Goal: Task Accomplishment & Management: Manage account settings

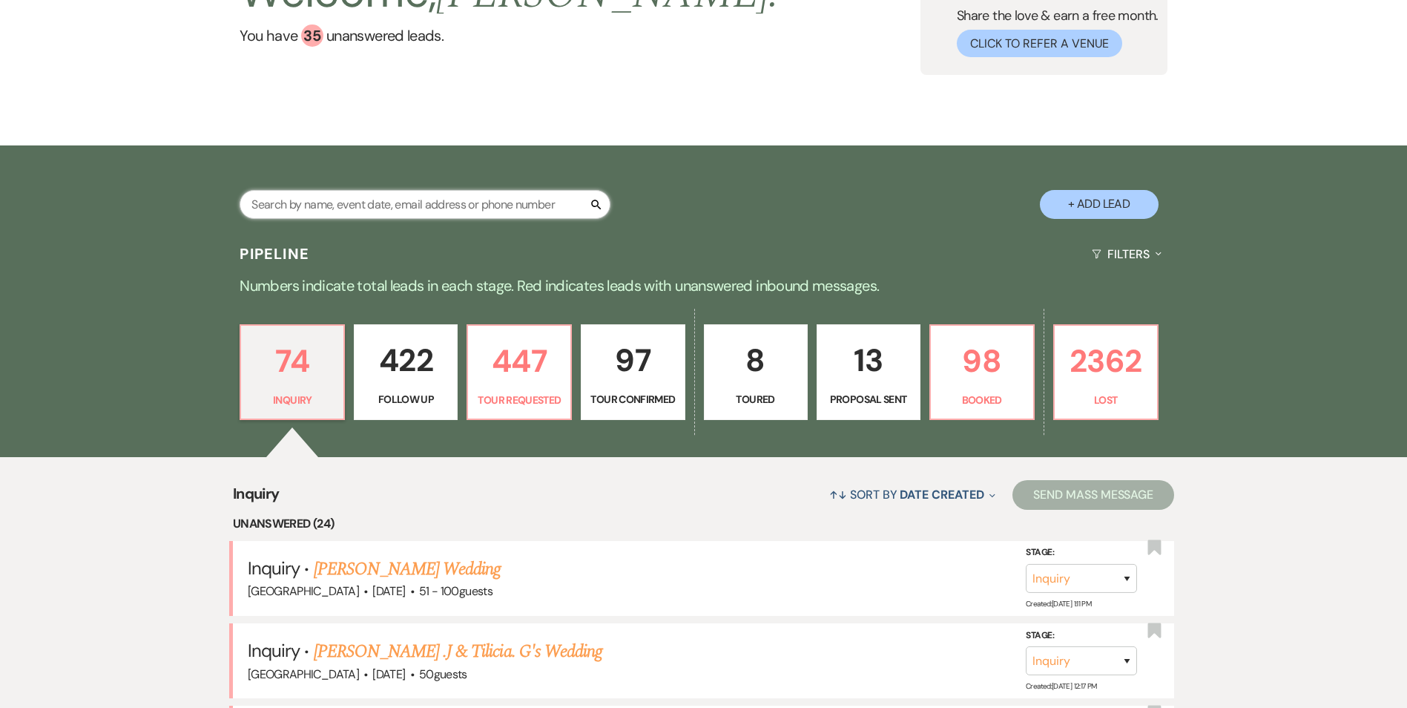
click at [311, 206] on input "text" at bounding box center [425, 204] width 371 height 29
type input "Rod"
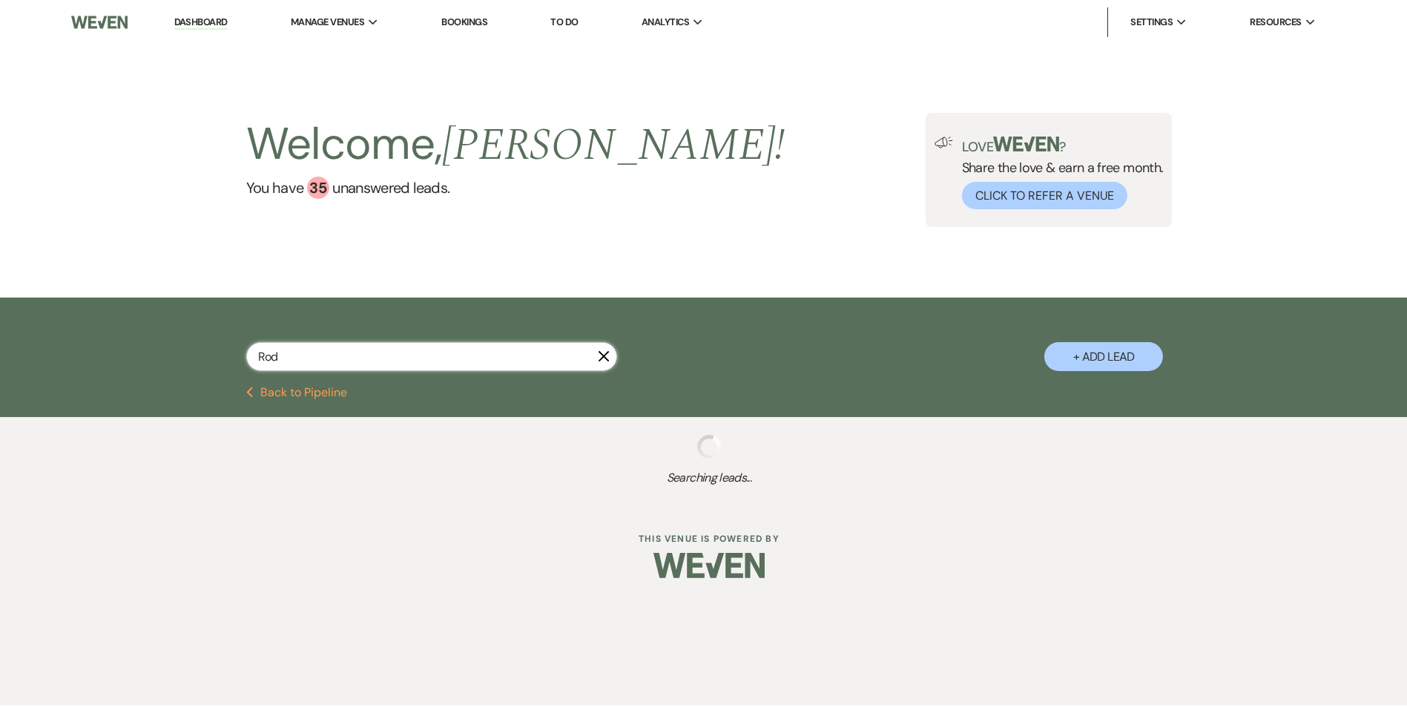
select select "8"
select select "6"
select select "9"
select select "2"
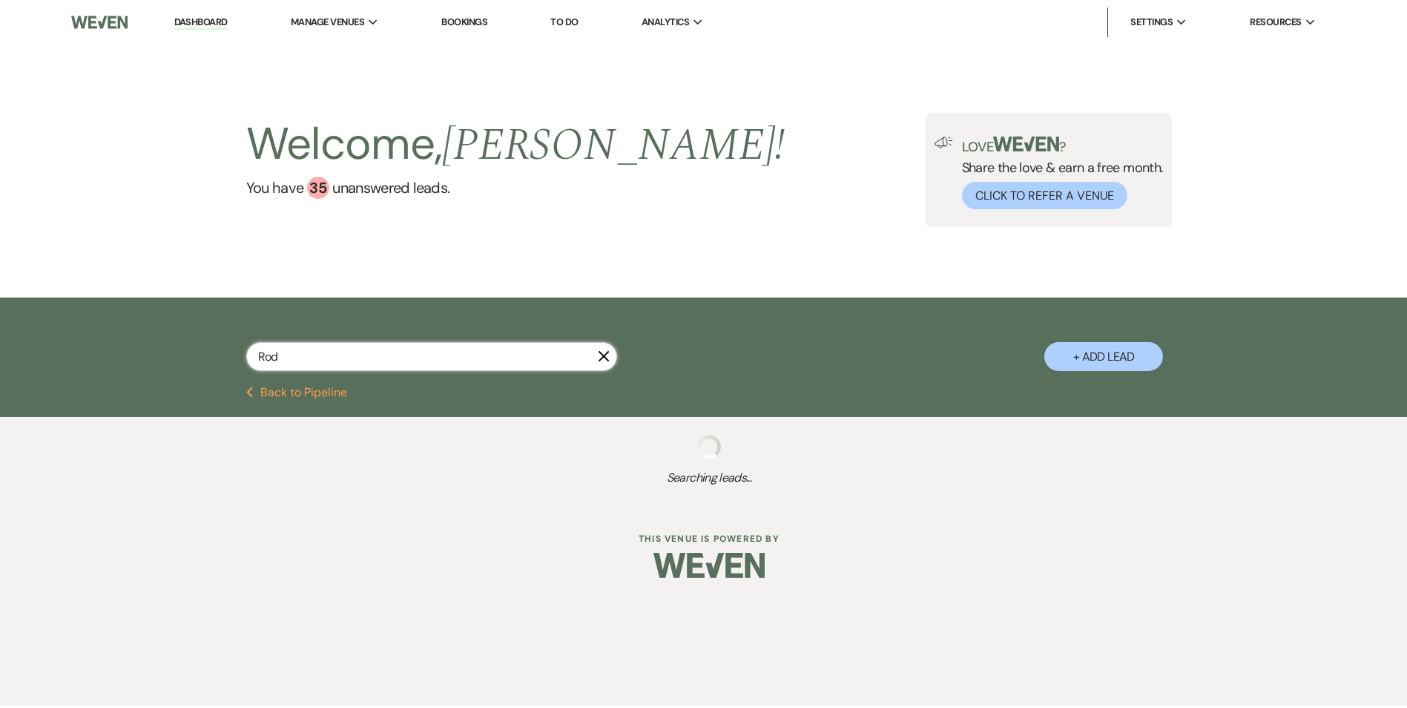
select select "2"
select select "8"
select select "5"
select select "2"
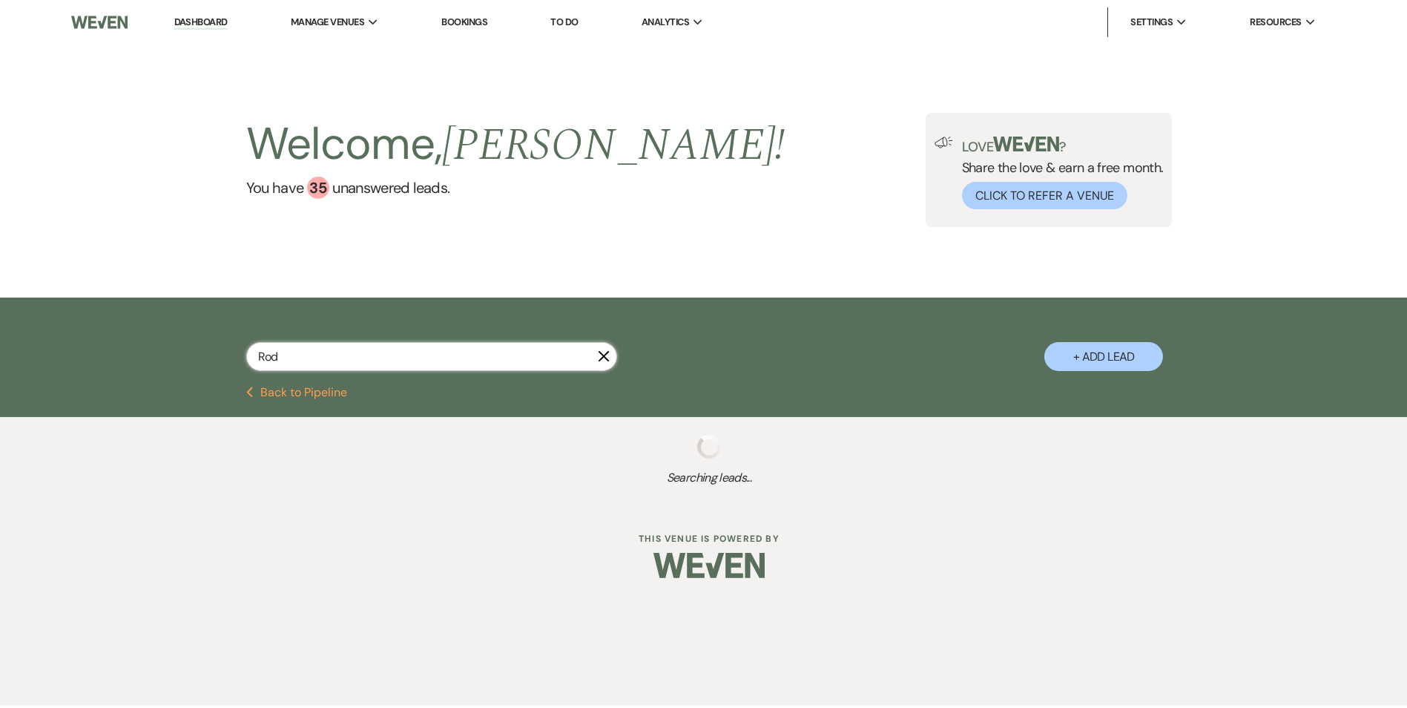
select select "8"
select select "5"
select select "8"
select select "5"
select select "8"
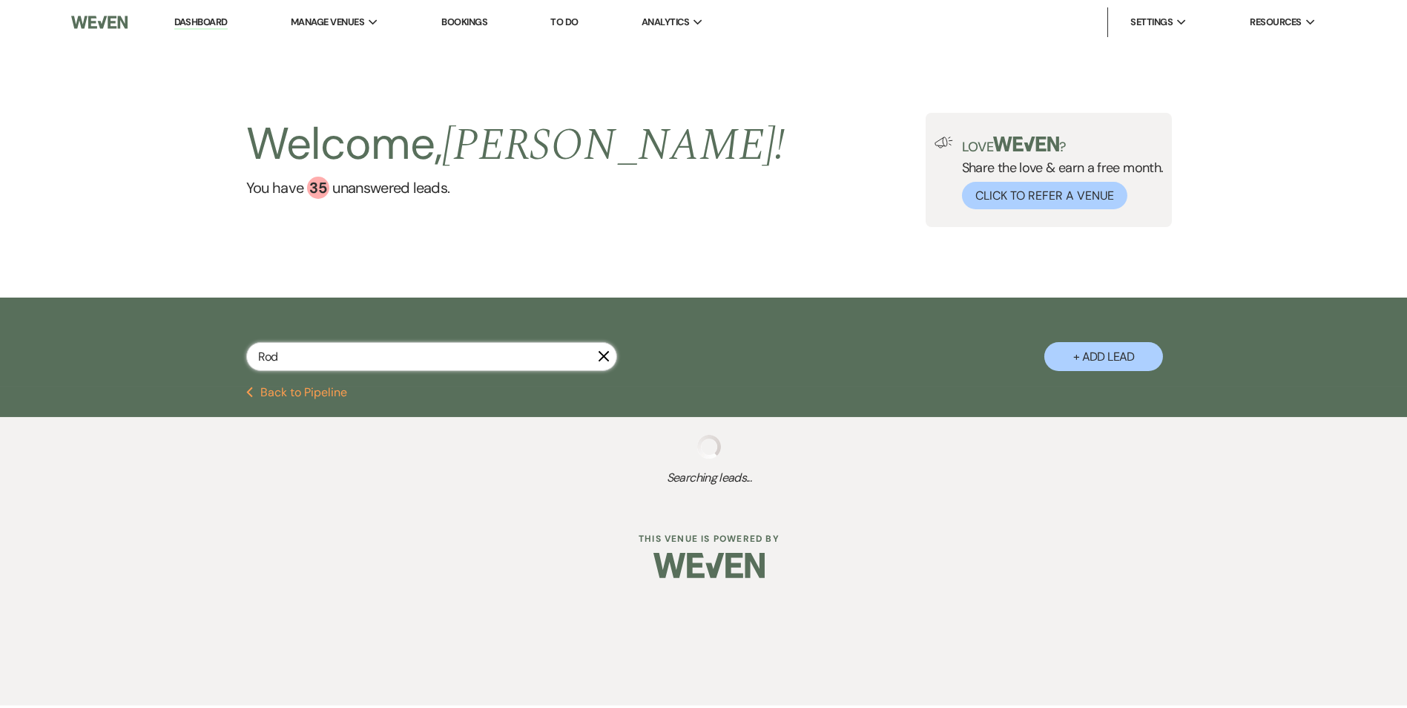
select select "5"
select select "8"
select select "5"
select select "8"
select select "10"
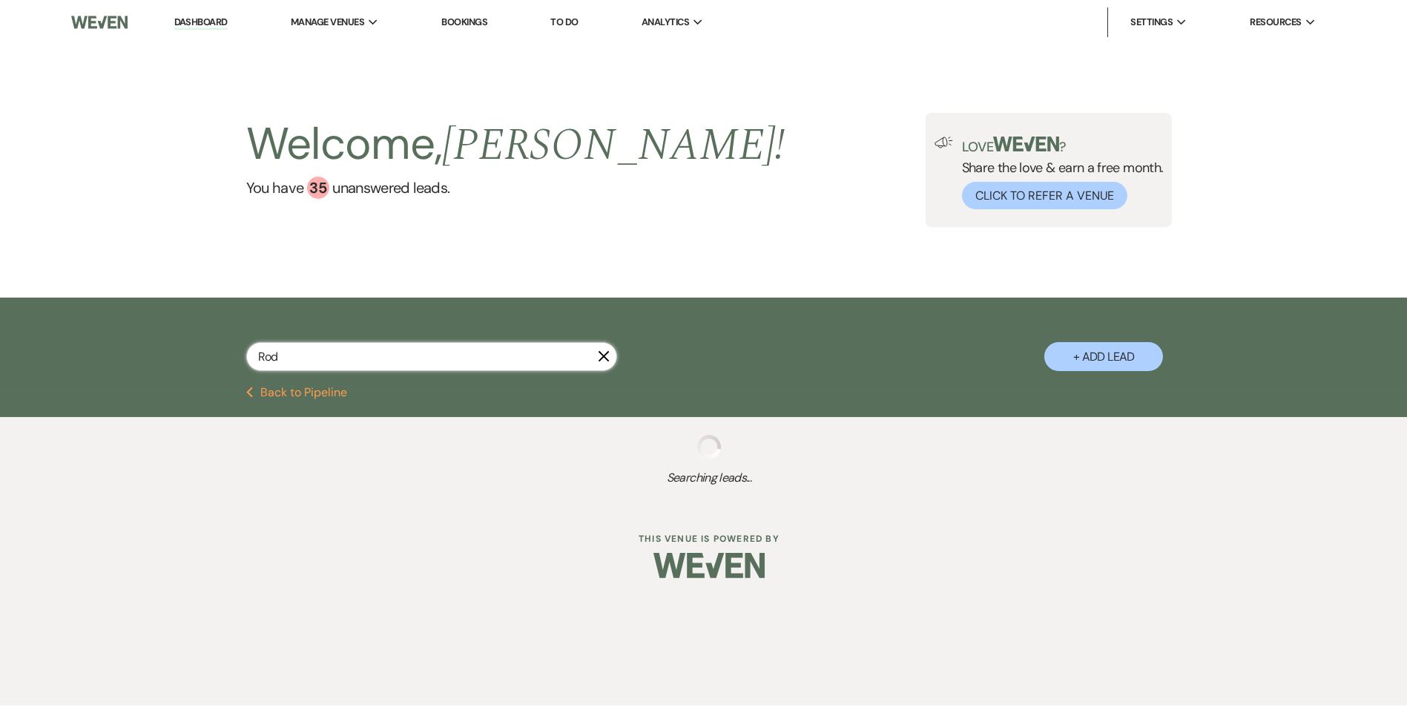
select select "4"
select select "8"
select select "6"
select select "8"
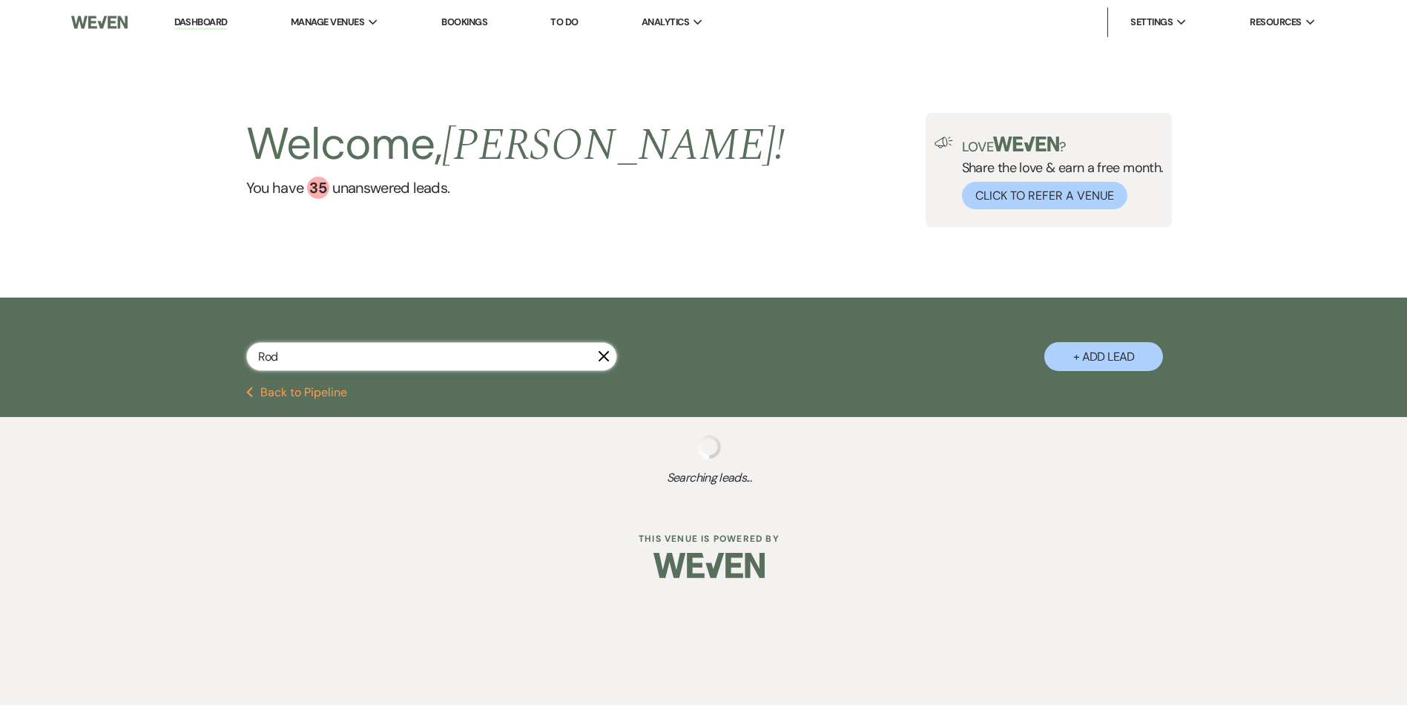
select select "5"
select select "8"
select select "5"
select select "8"
select select "5"
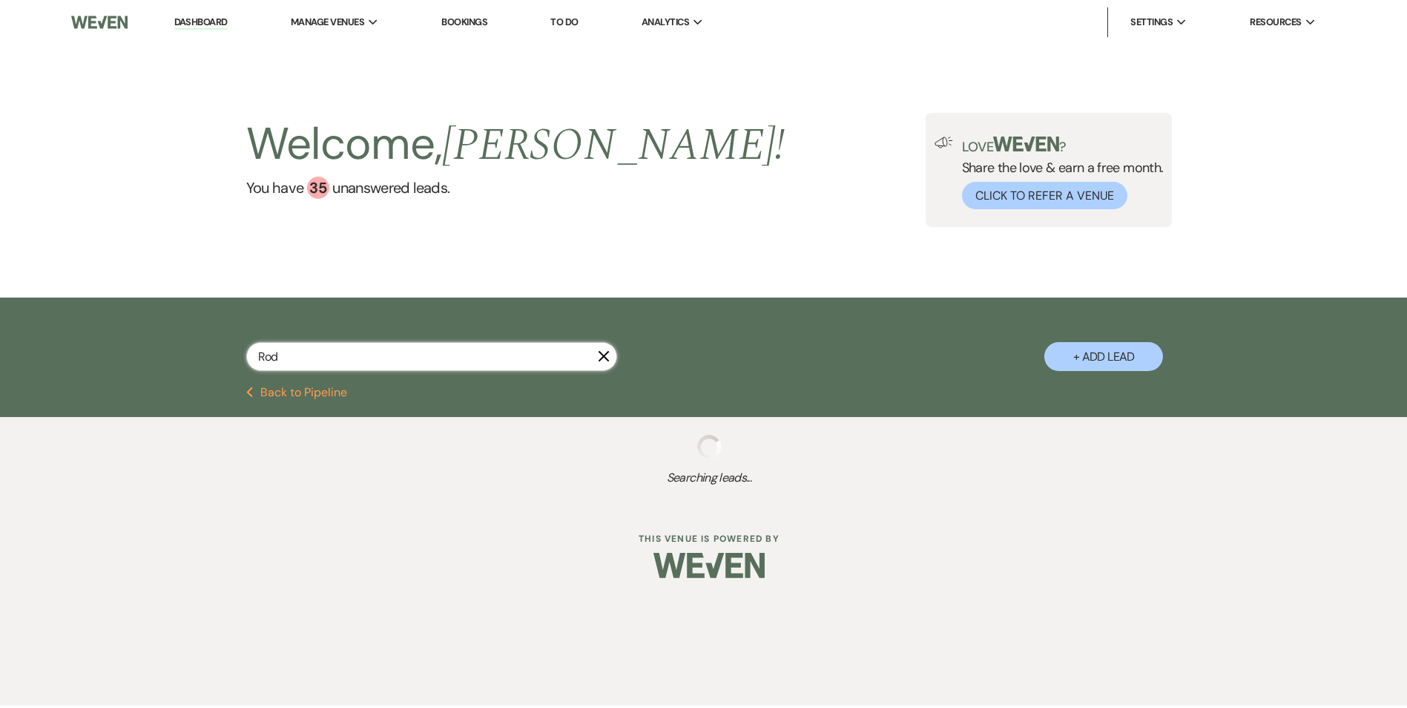
select select "8"
select select "5"
select select "8"
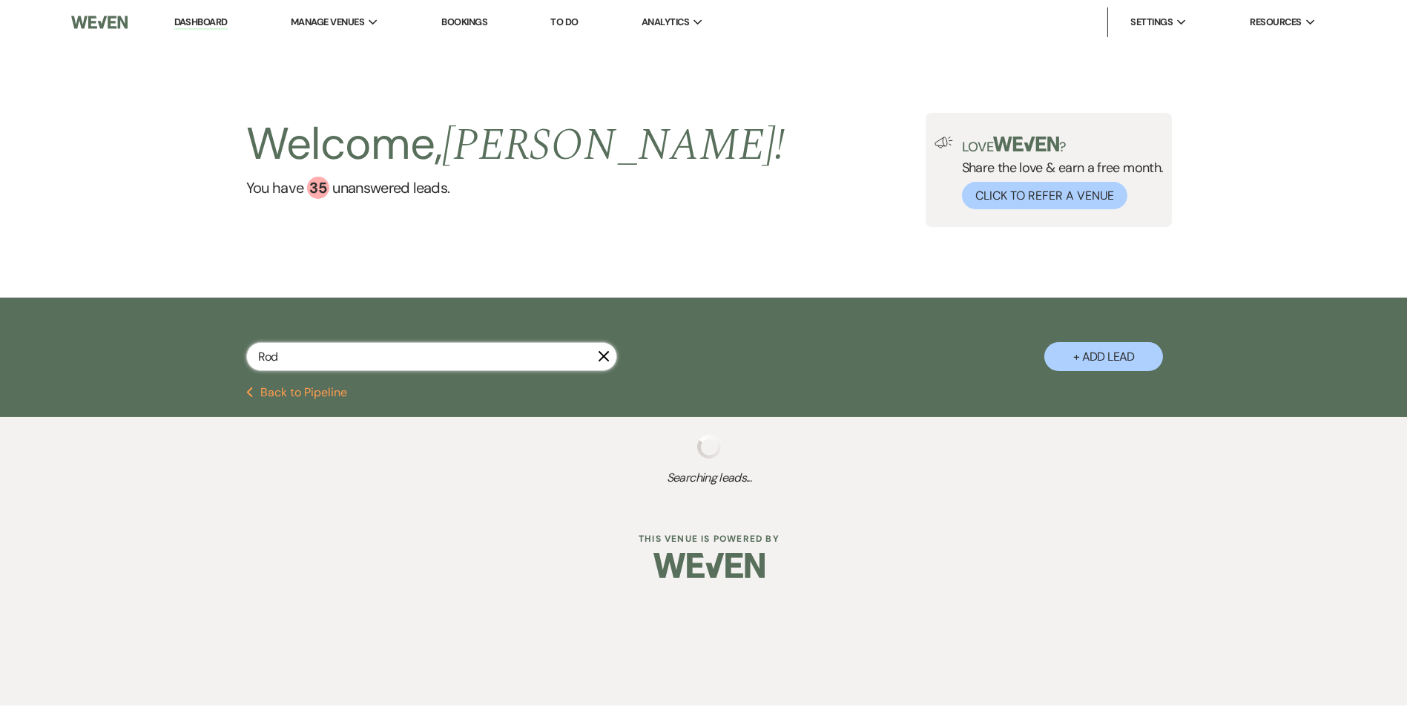
select select "5"
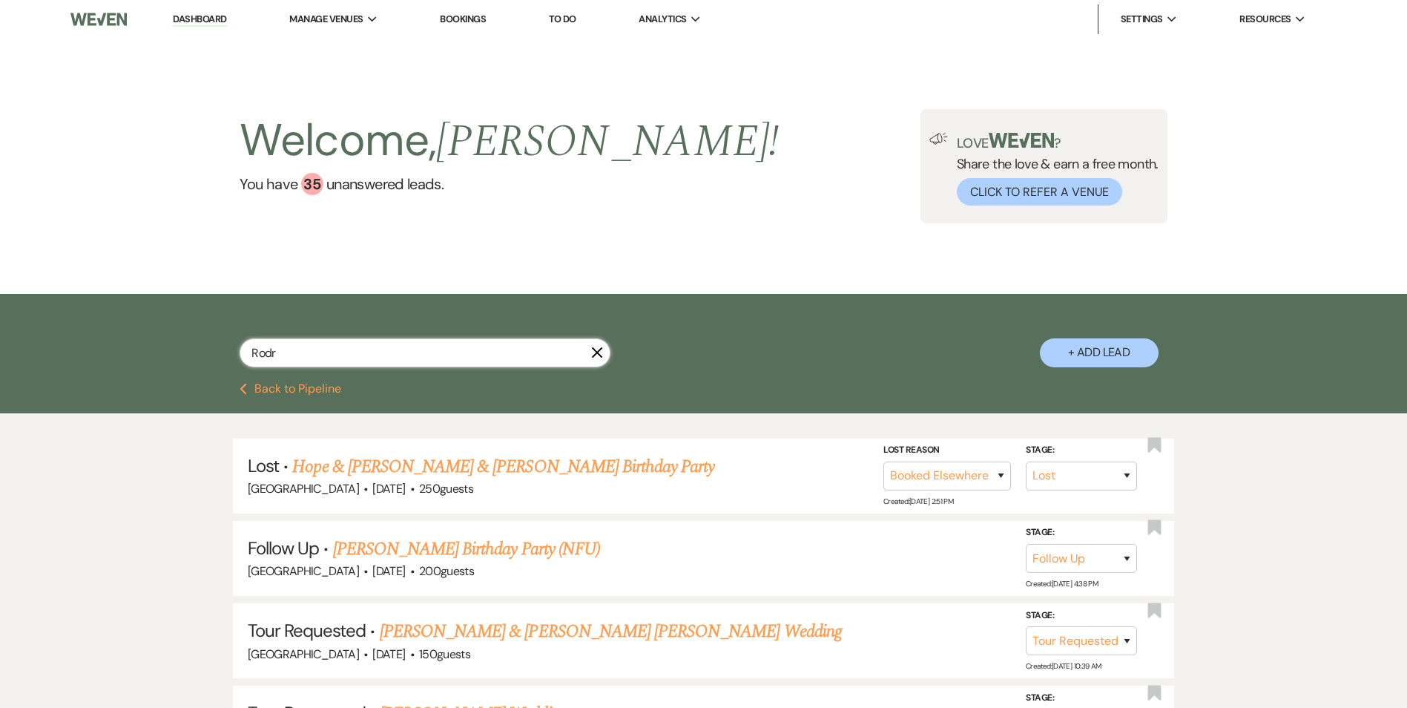
type input "Rodri"
select select "2"
select select "8"
select select "5"
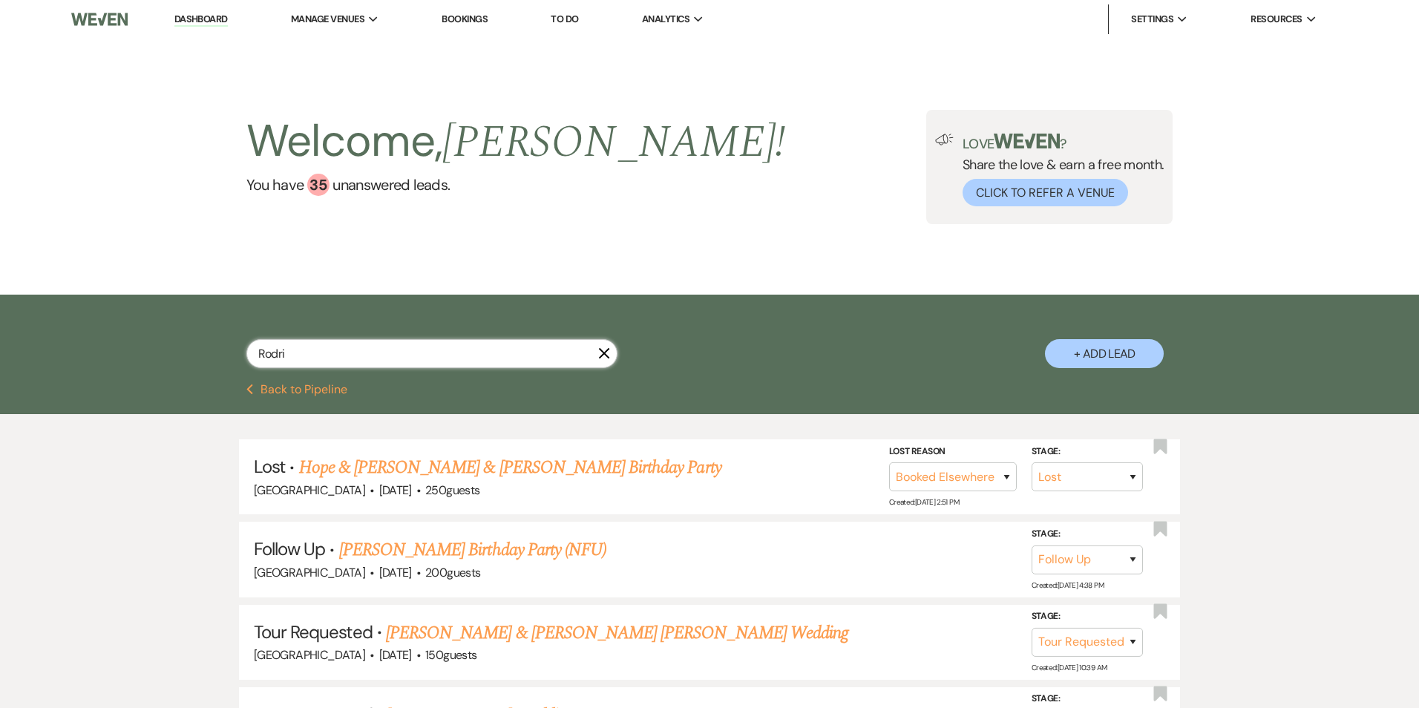
select select "2"
select select "4"
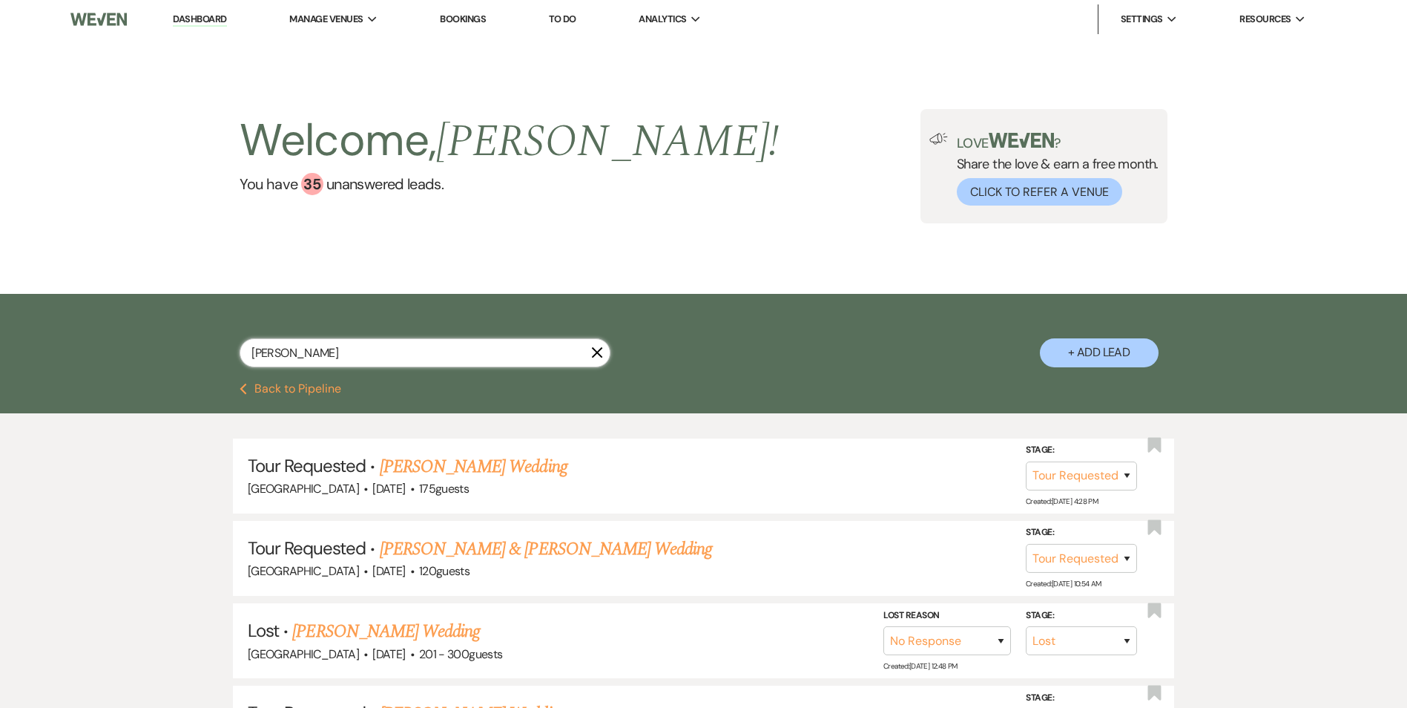
type input "[PERSON_NAME]"
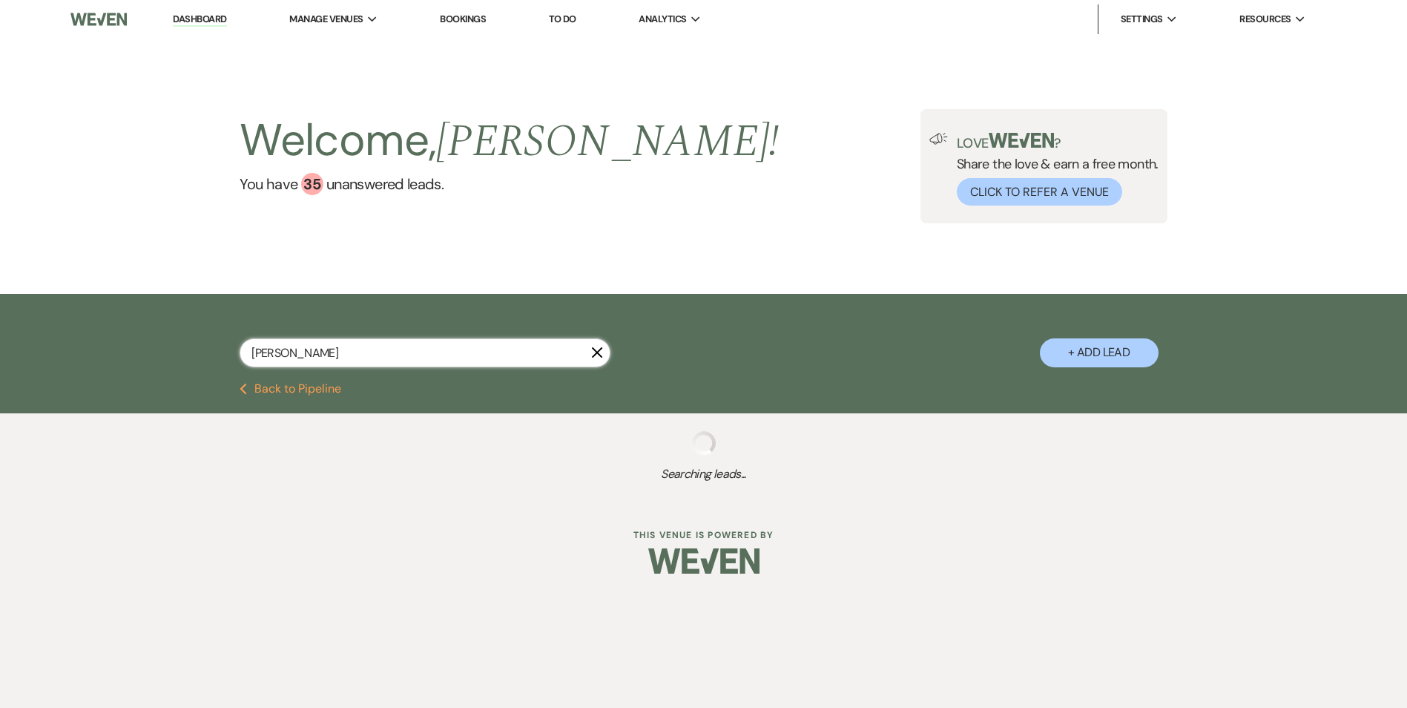
select select "2"
select select "8"
select select "5"
select select "2"
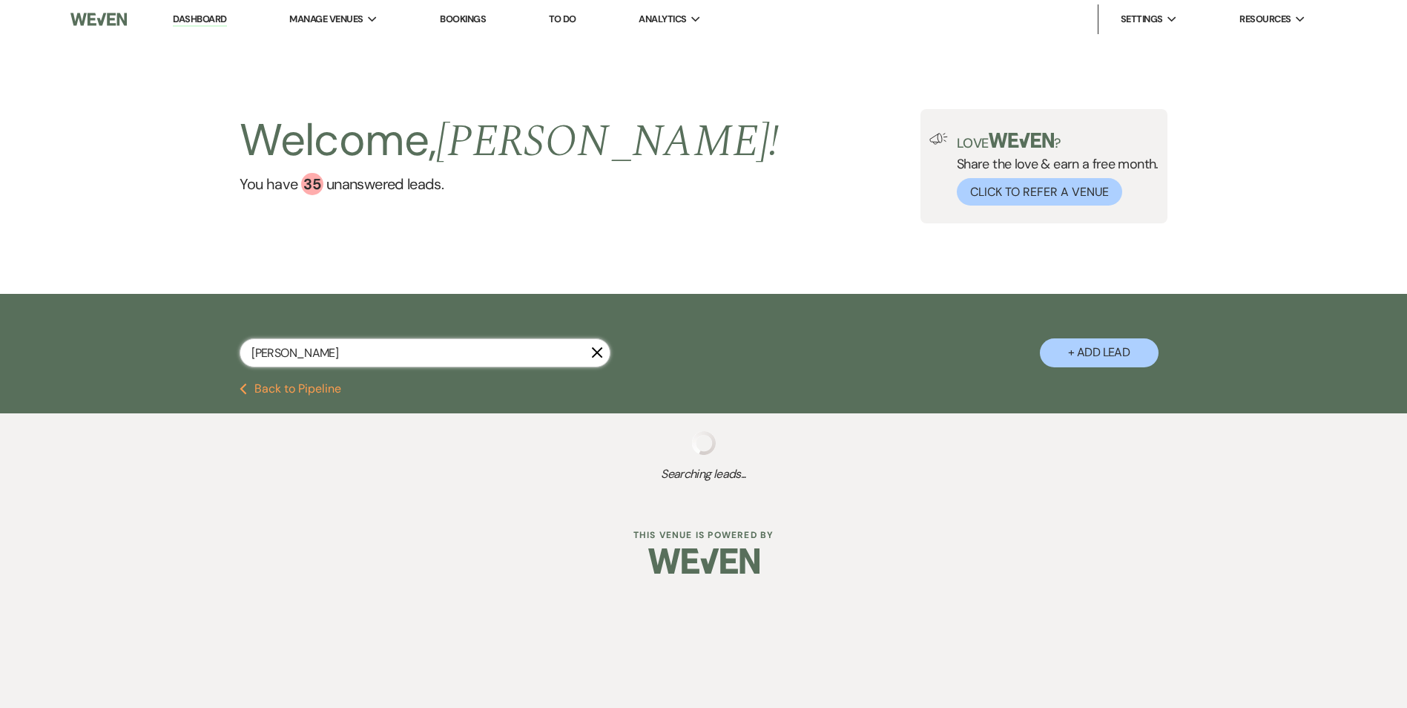
select select "4"
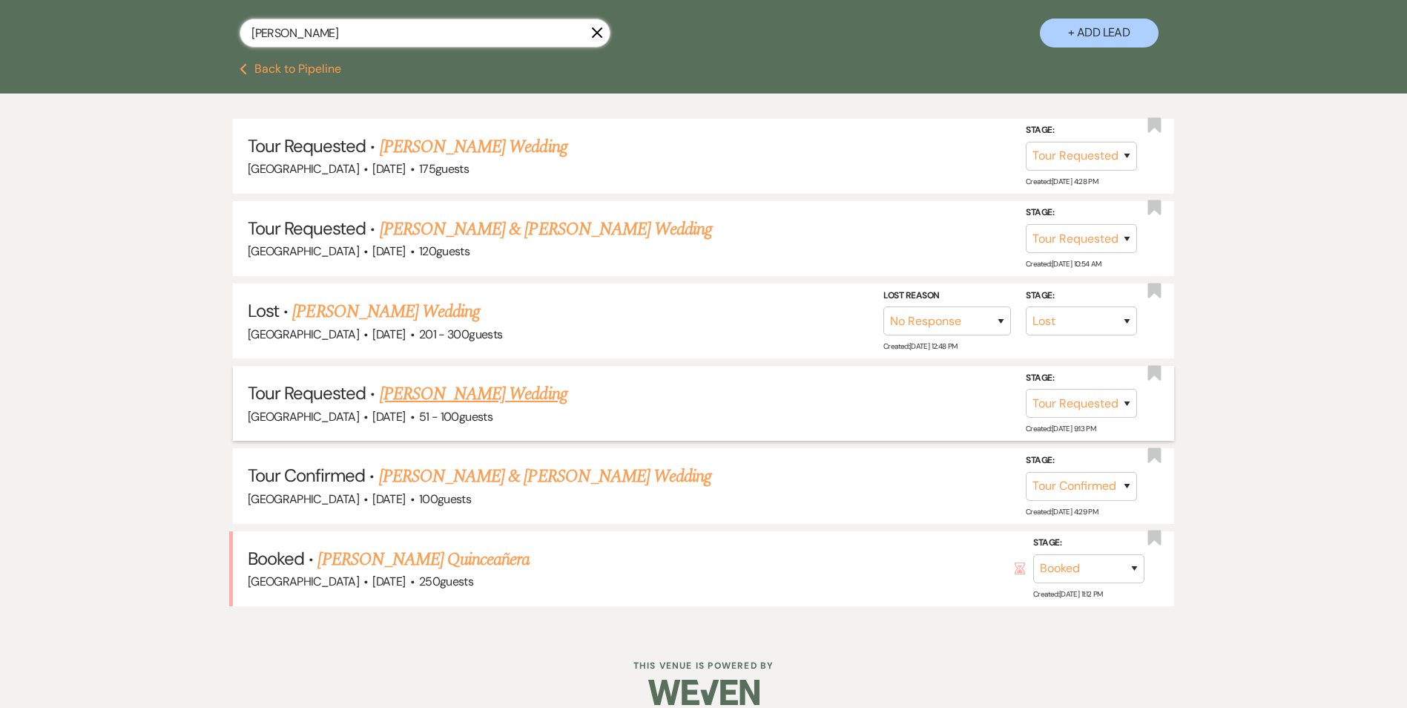
scroll to position [339, 0]
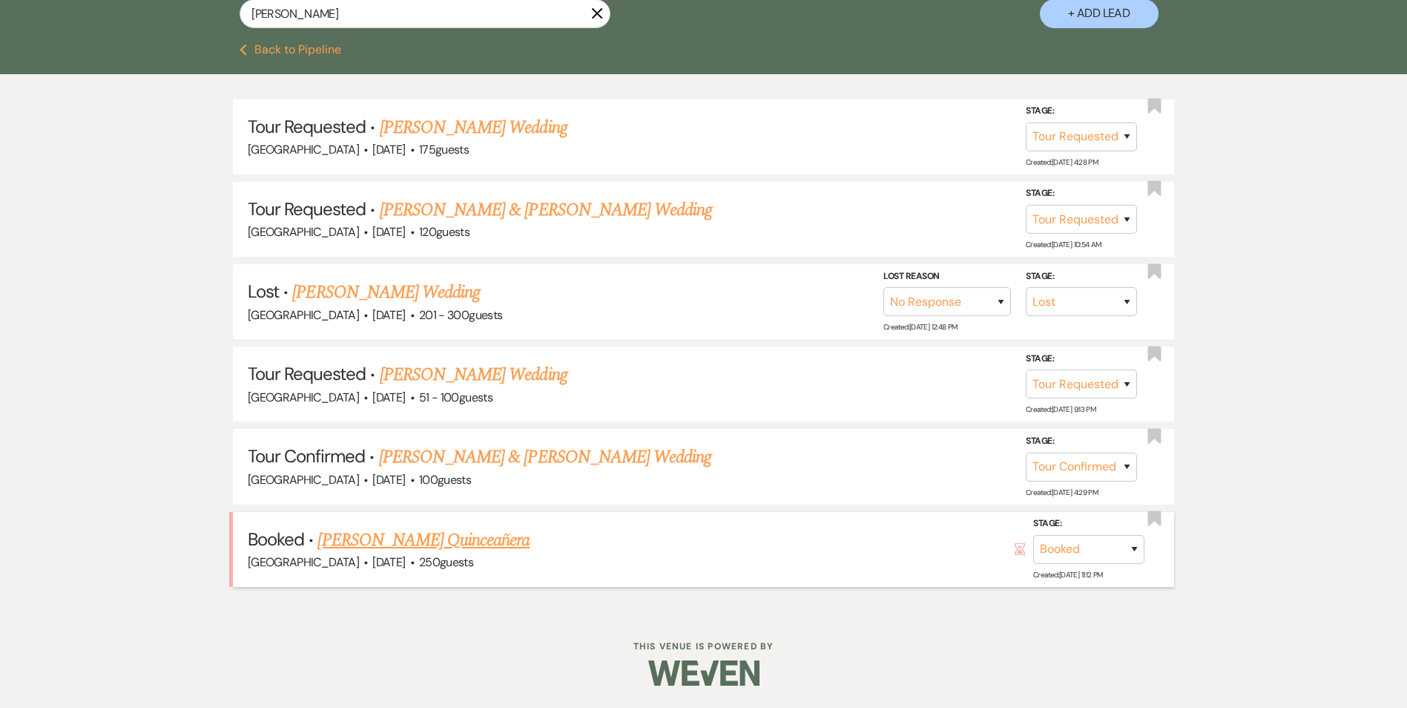
click at [449, 545] on link "[PERSON_NAME] Quinceañera" at bounding box center [424, 540] width 212 height 27
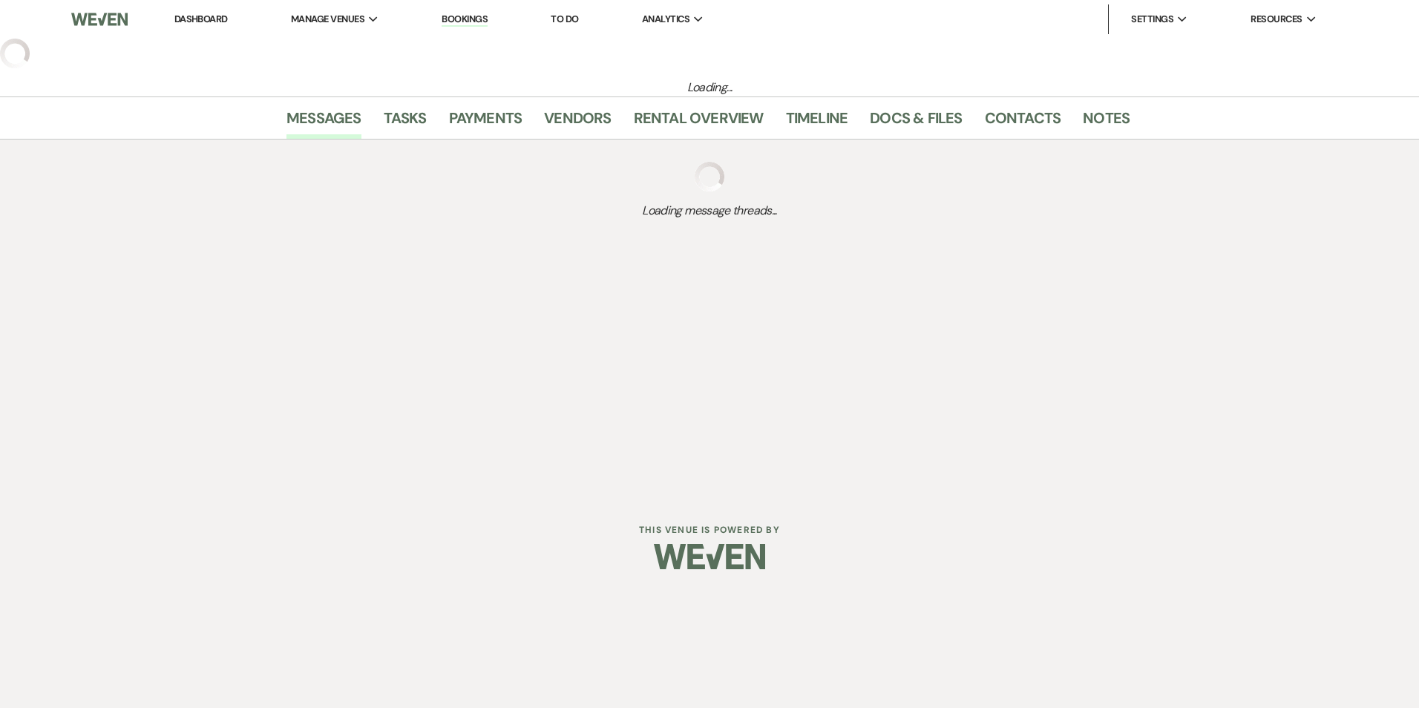
select select "5"
select select "15"
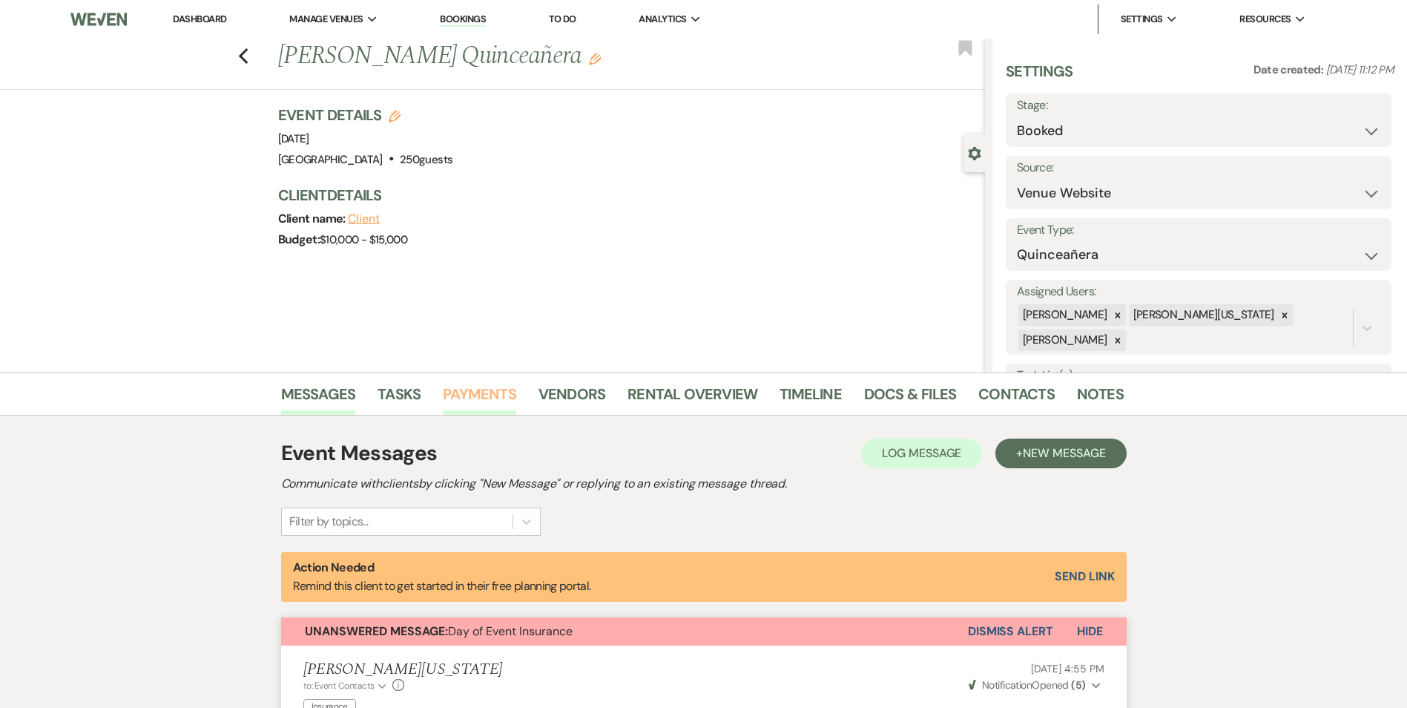
click at [486, 396] on link "Payments" at bounding box center [479, 398] width 73 height 33
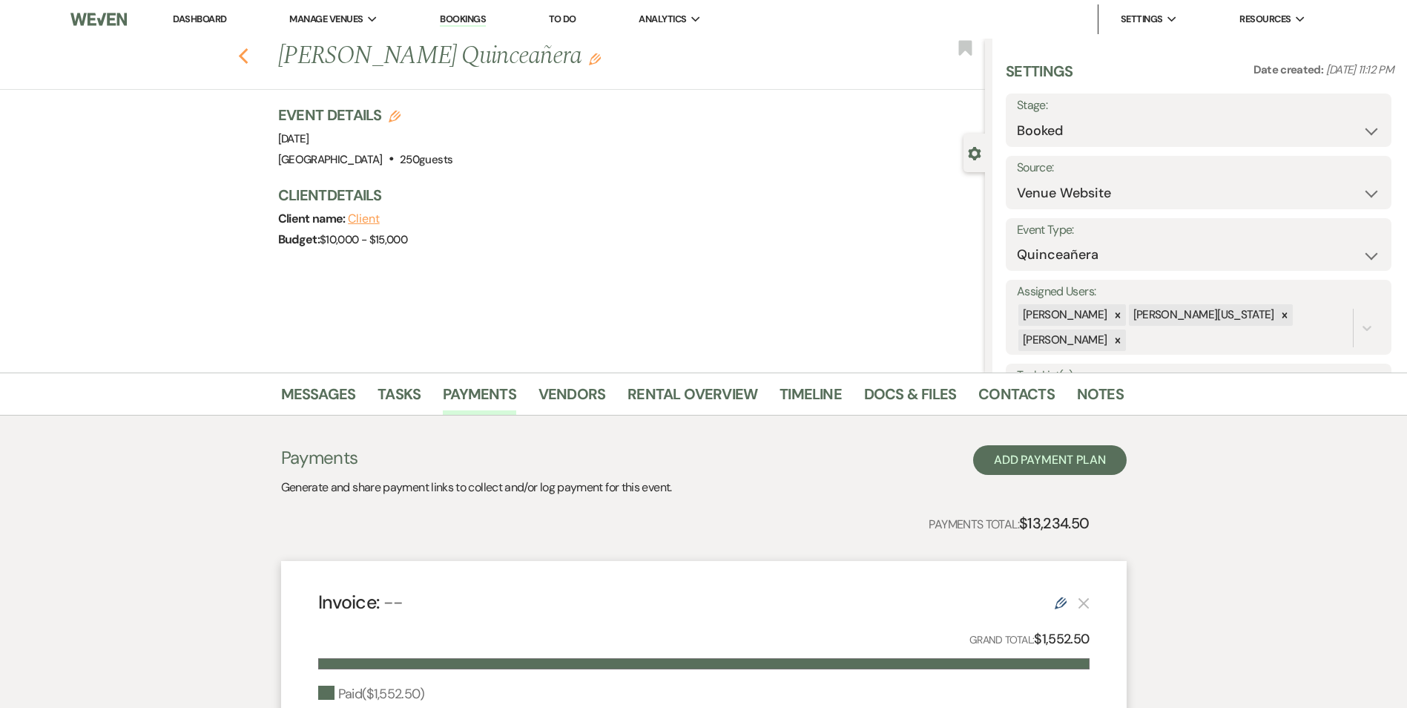
click at [249, 59] on icon "Previous" at bounding box center [243, 56] width 11 height 18
select select "2"
select select "8"
select select "5"
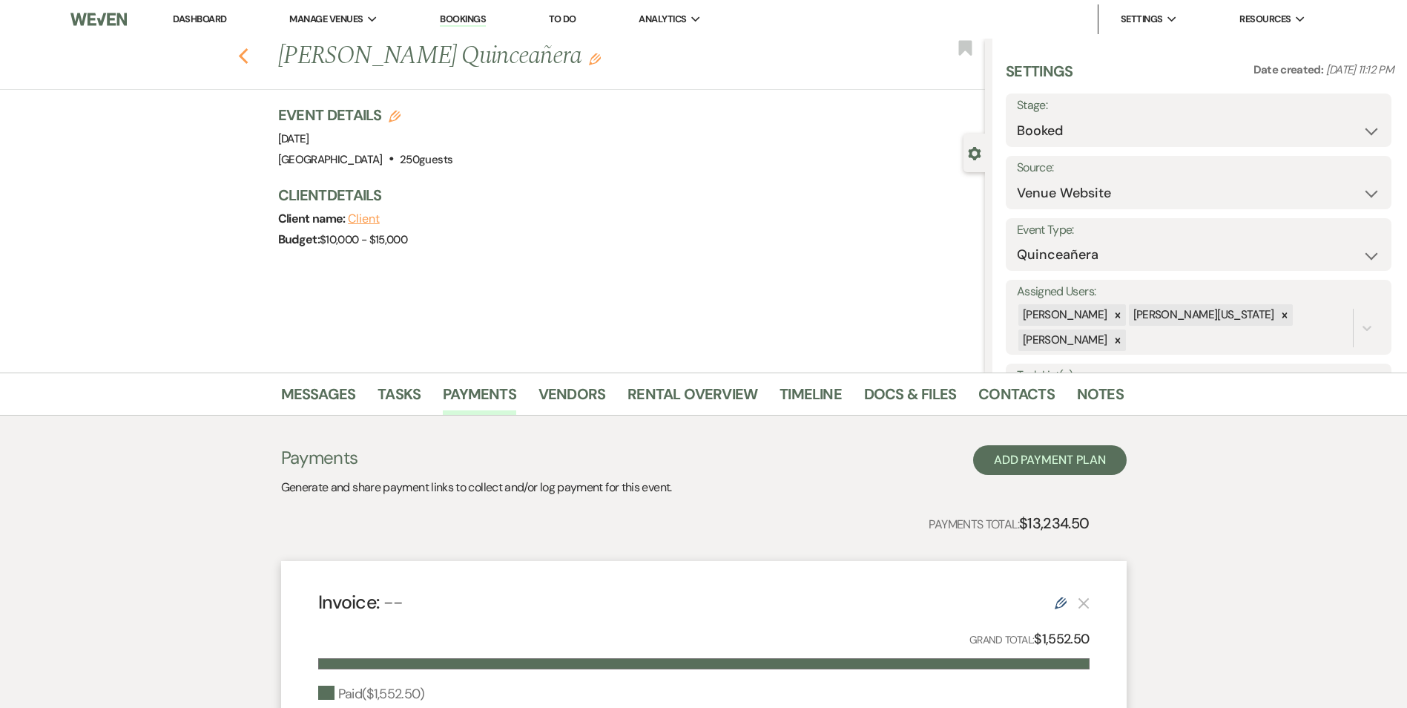
select select "2"
select select "4"
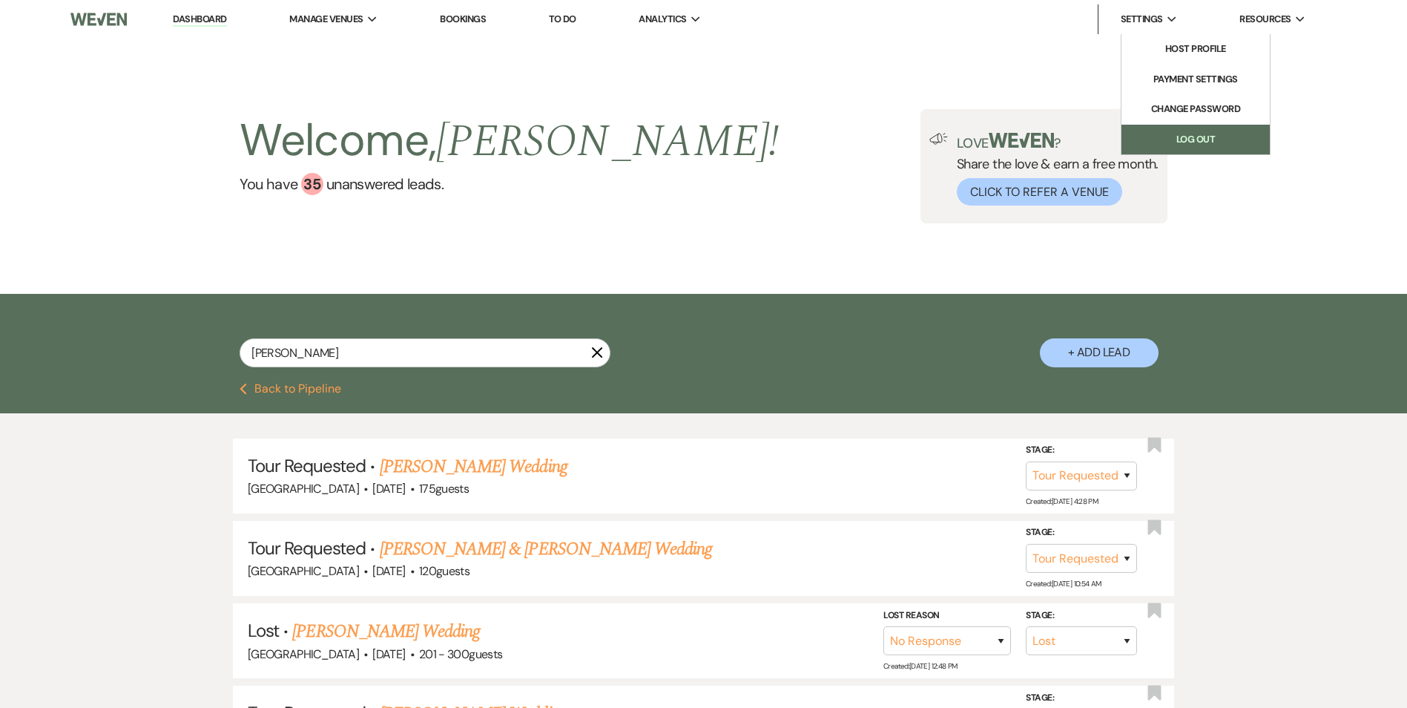
click at [1200, 141] on link "Log Out" at bounding box center [1196, 140] width 148 height 30
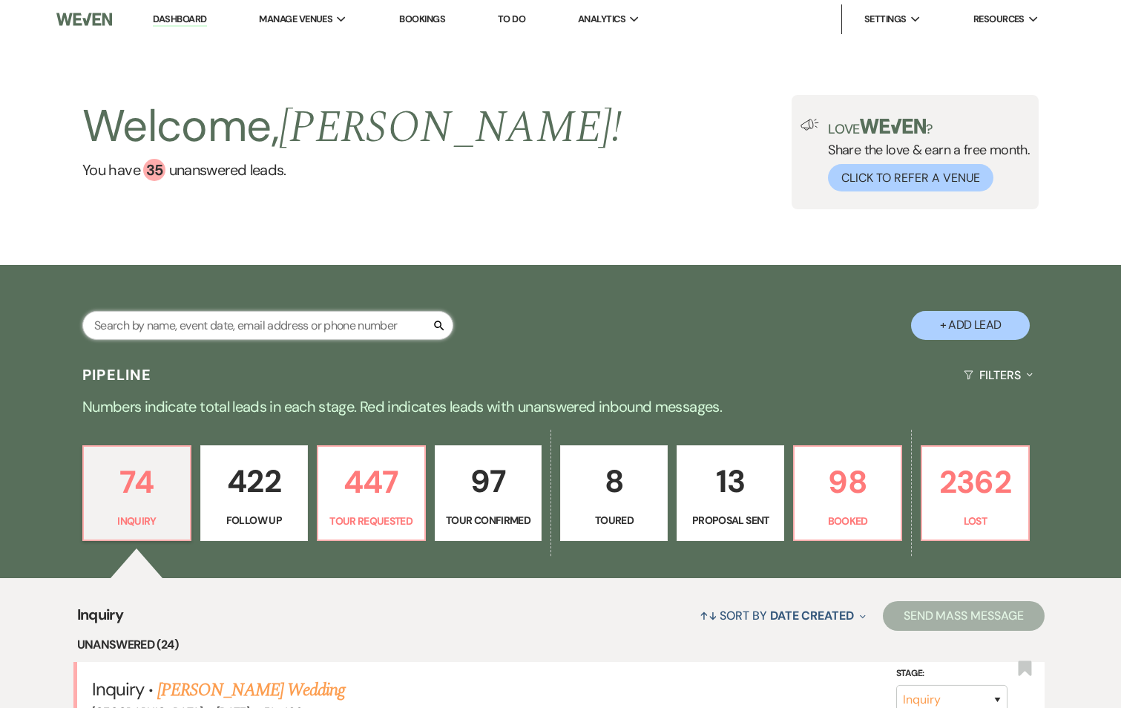
click at [137, 323] on input "text" at bounding box center [267, 325] width 371 height 29
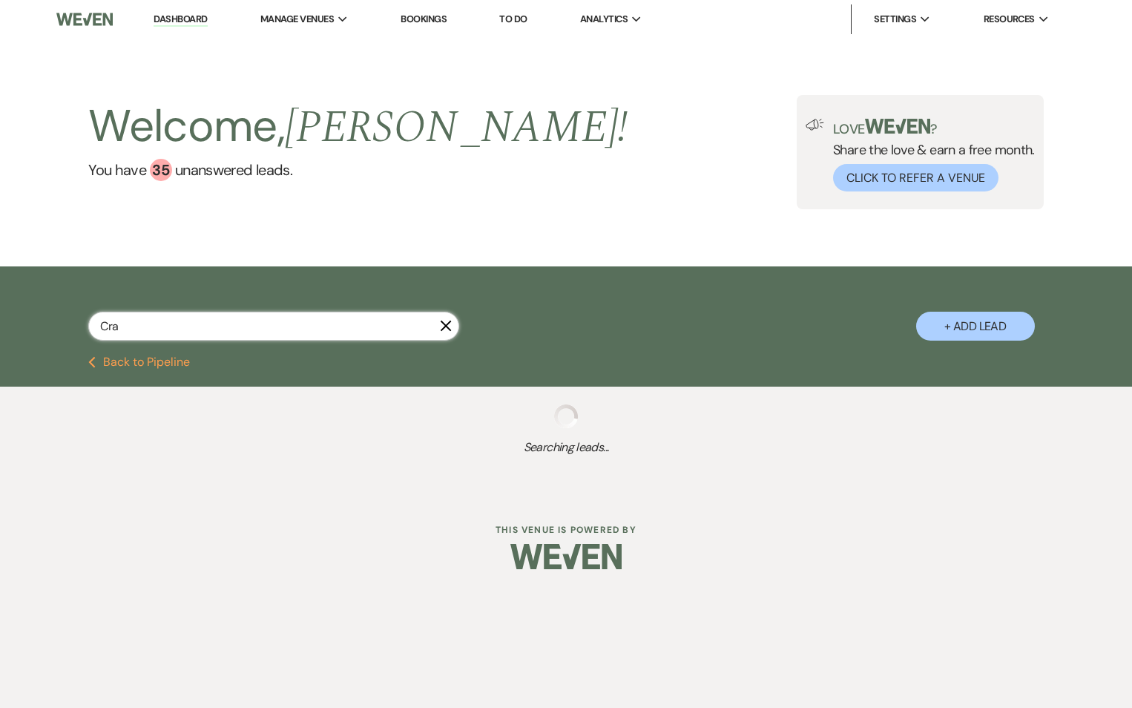
type input "Craw"
select select "9"
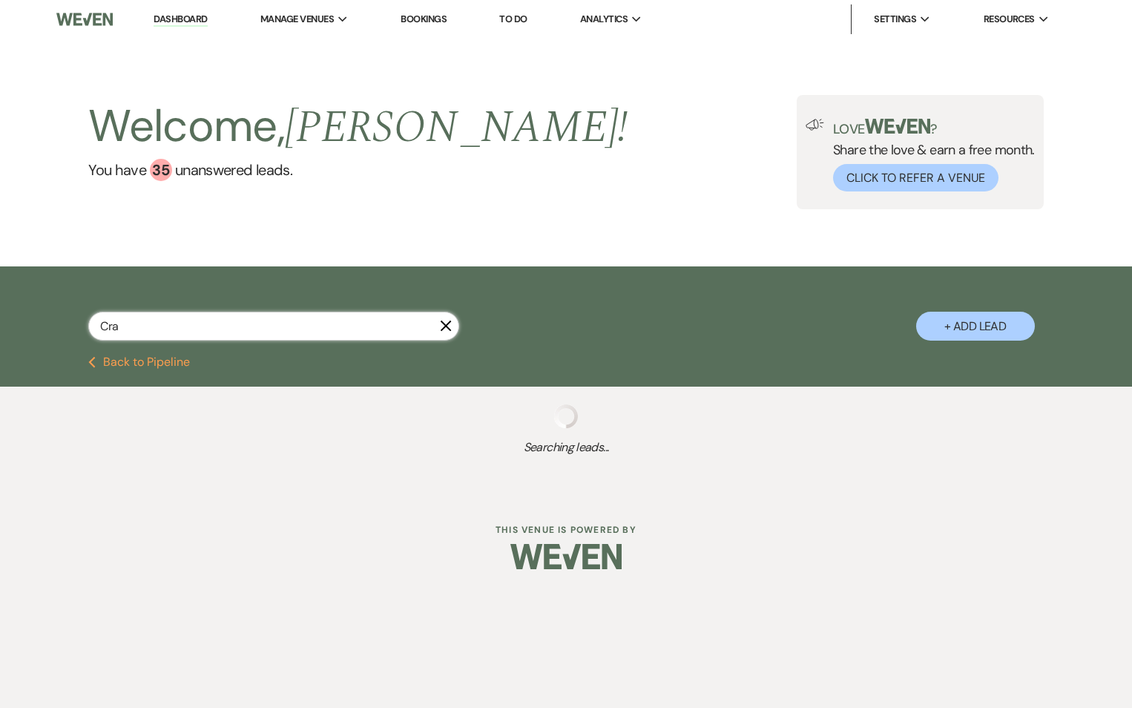
select select "9"
select select "2"
select select "9"
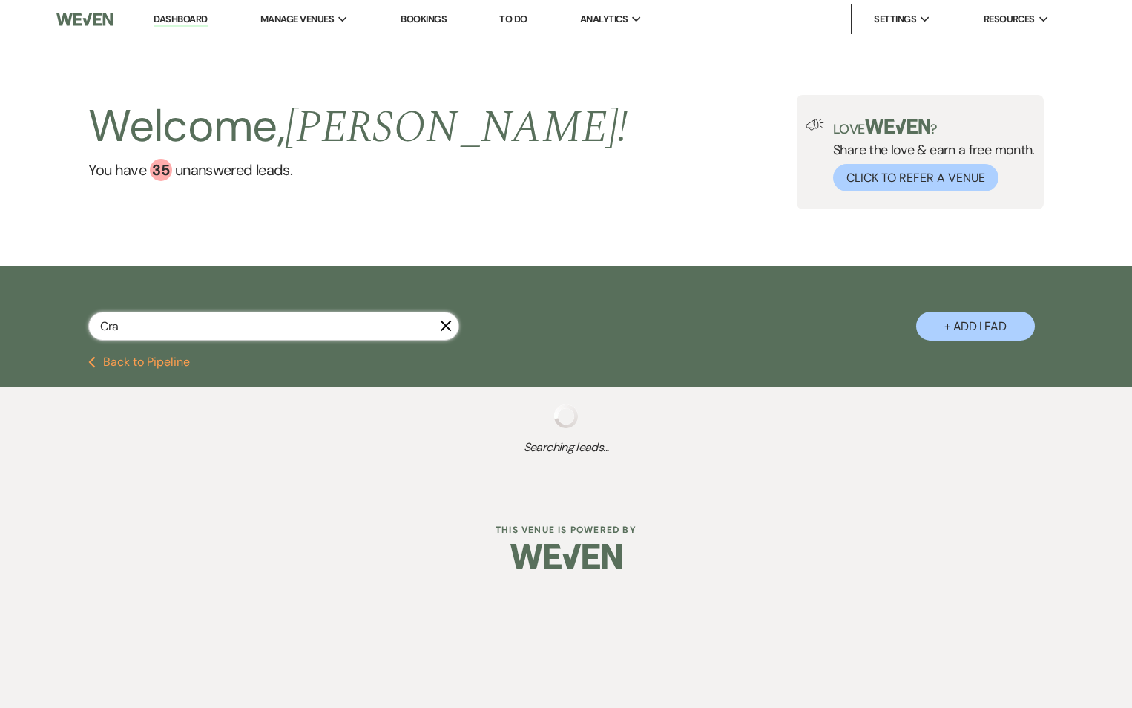
select select "8"
select select "6"
select select "9"
select select "8"
select select "5"
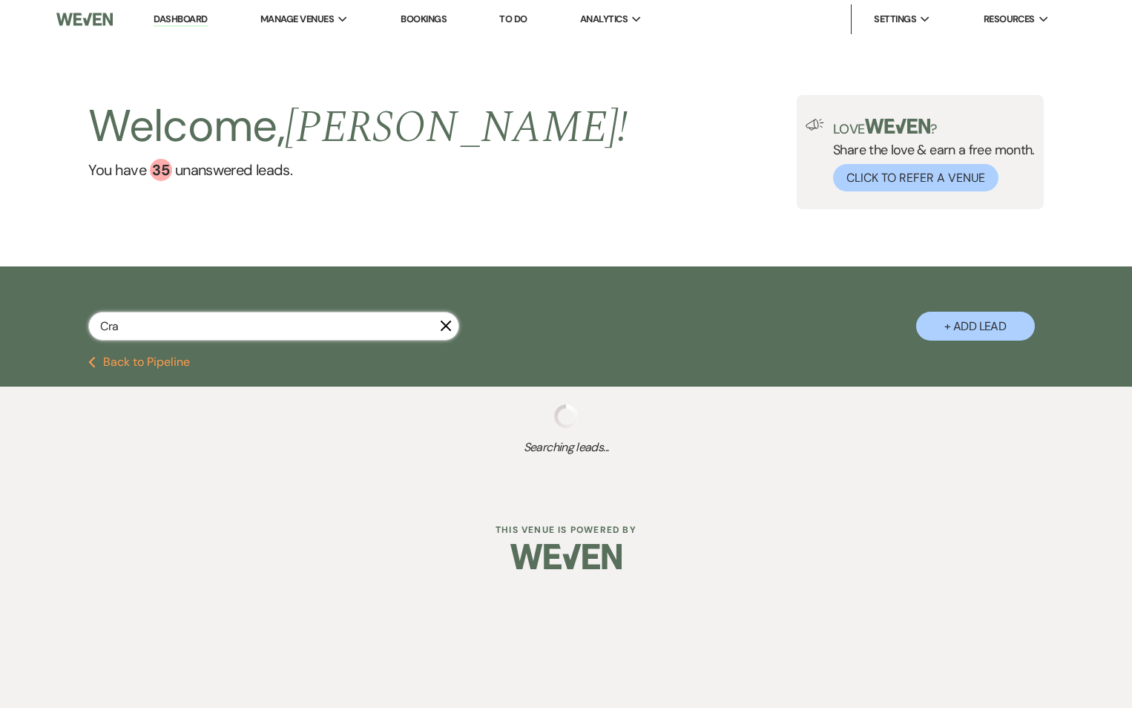
select select "8"
select select "5"
select select "2"
select select "8"
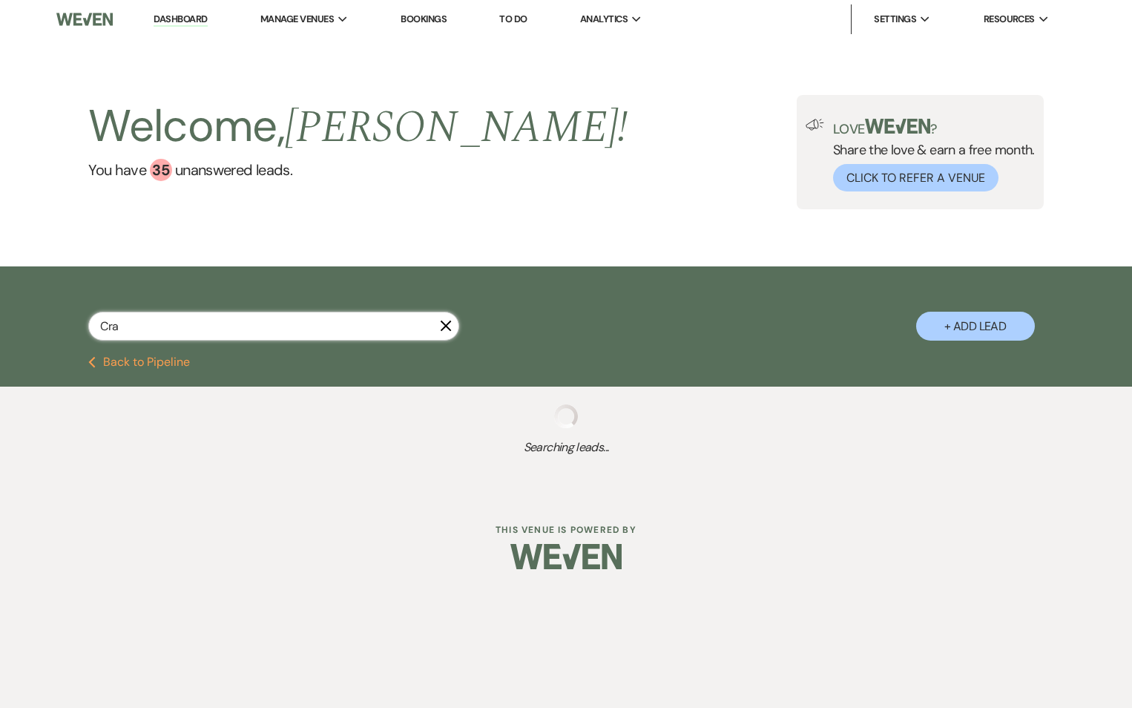
select select "8"
select select "7"
select select "2"
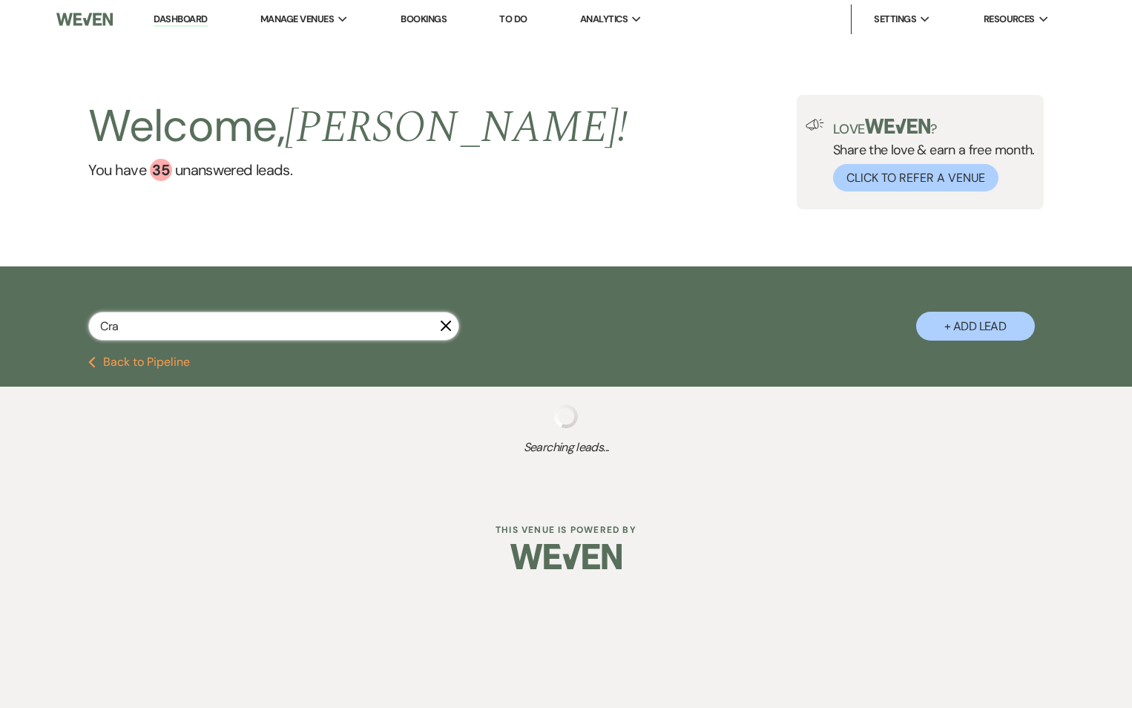
select select "8"
select select "10"
select select "8"
select select "5"
select select "8"
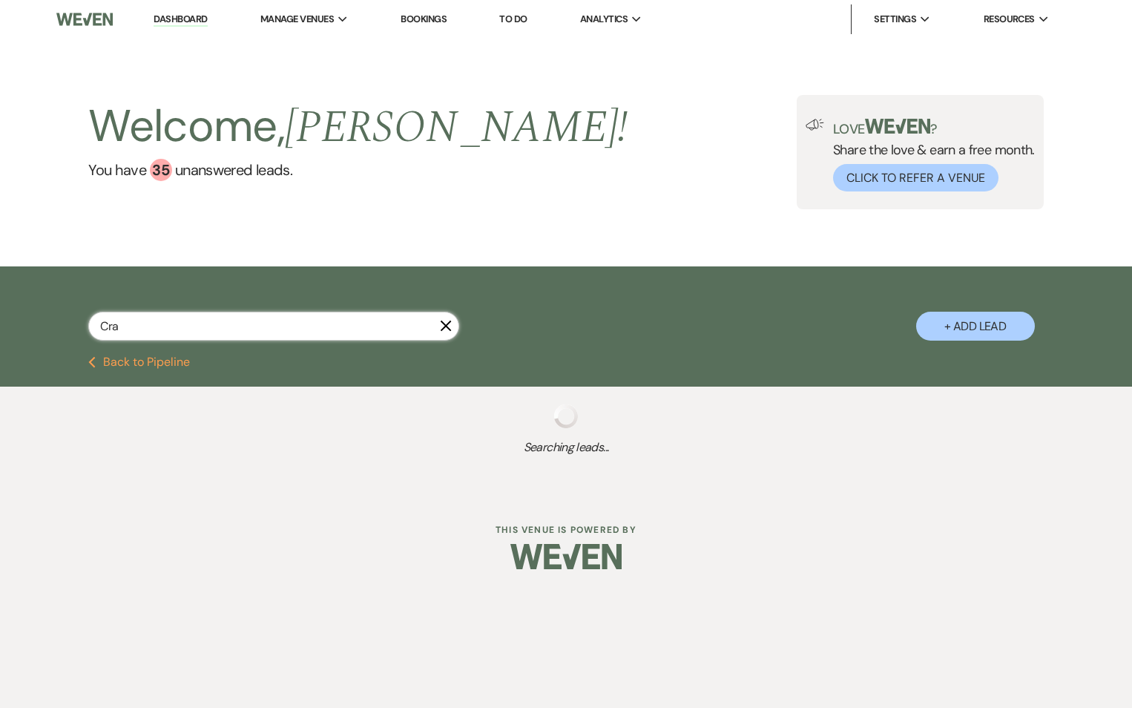
select select "3"
select select "8"
select select "5"
select select "8"
select select "5"
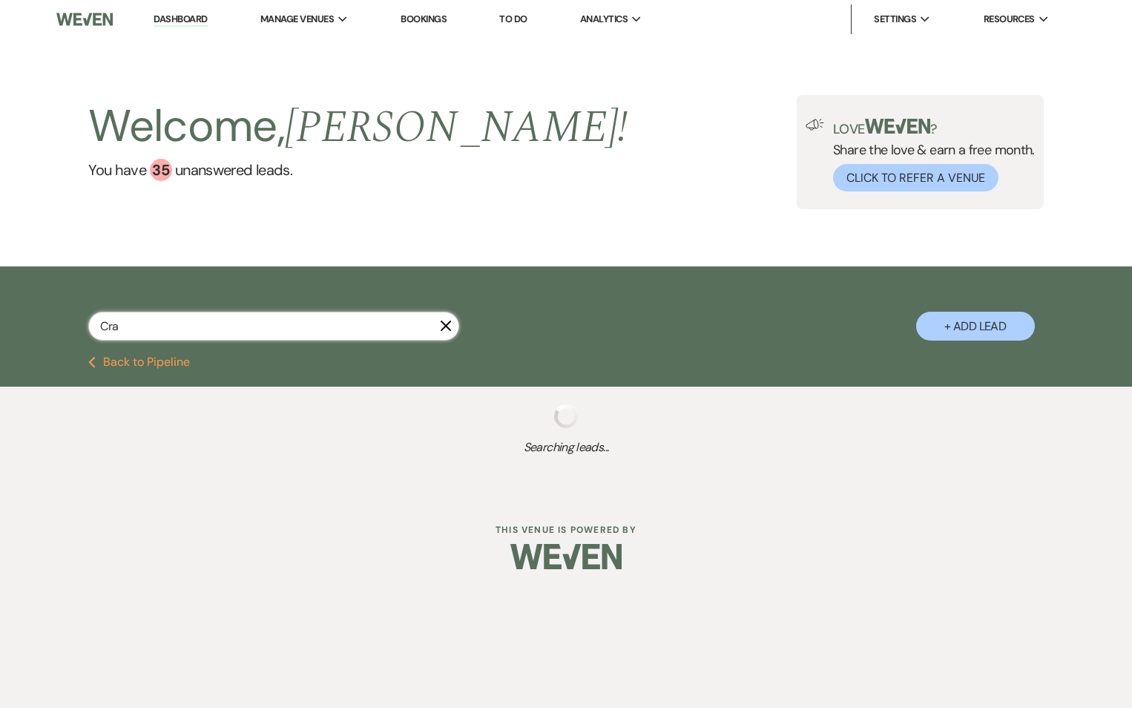
select select "8"
select select "5"
select select "8"
select select "5"
select select "8"
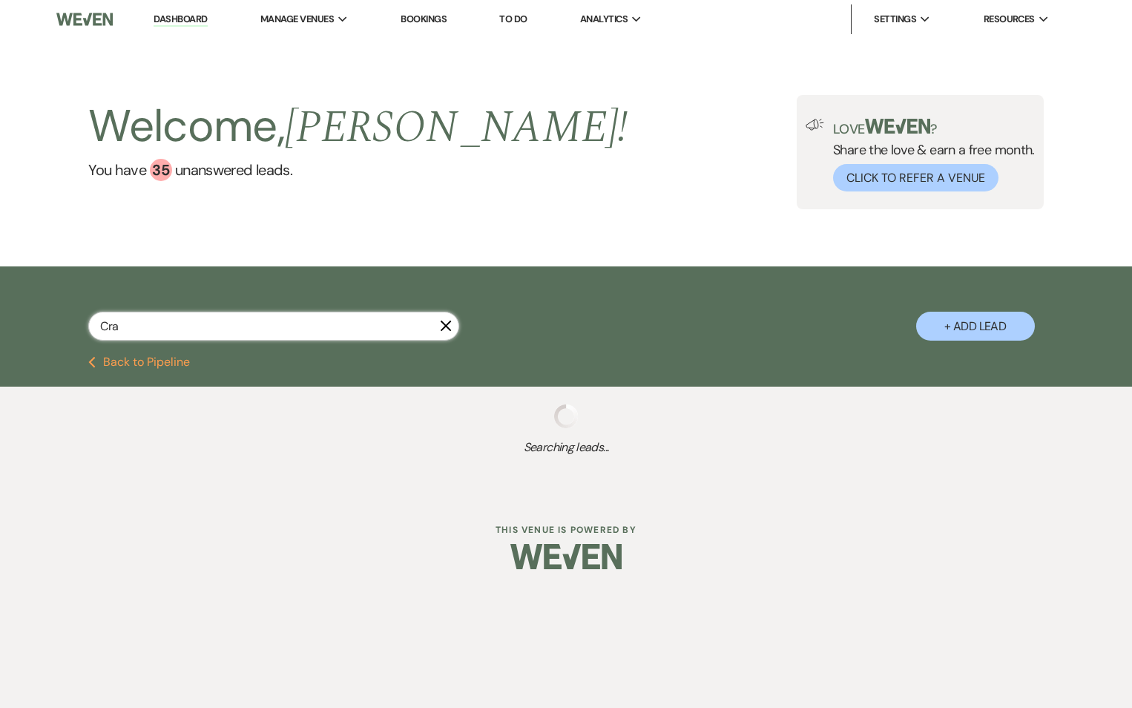
select select "5"
select select "8"
select select "5"
select select "8"
select select "5"
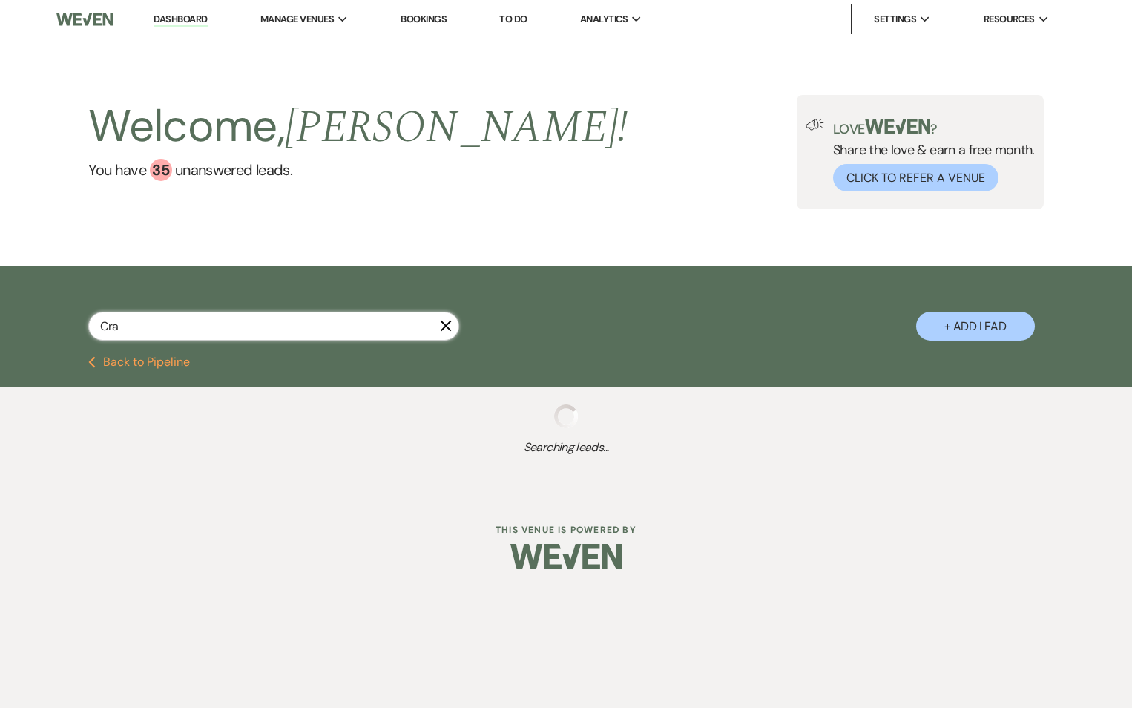
select select "4"
select select "8"
select select "5"
select select "4"
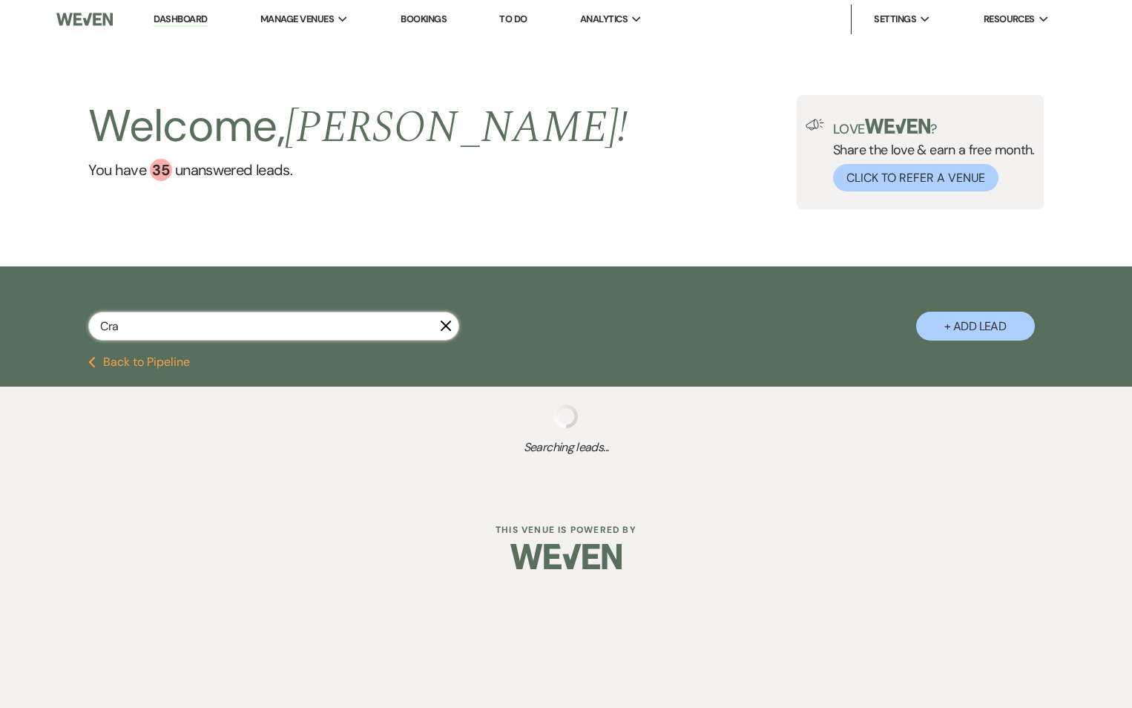
select select "4"
select select "8"
select select "5"
select select "8"
select select "5"
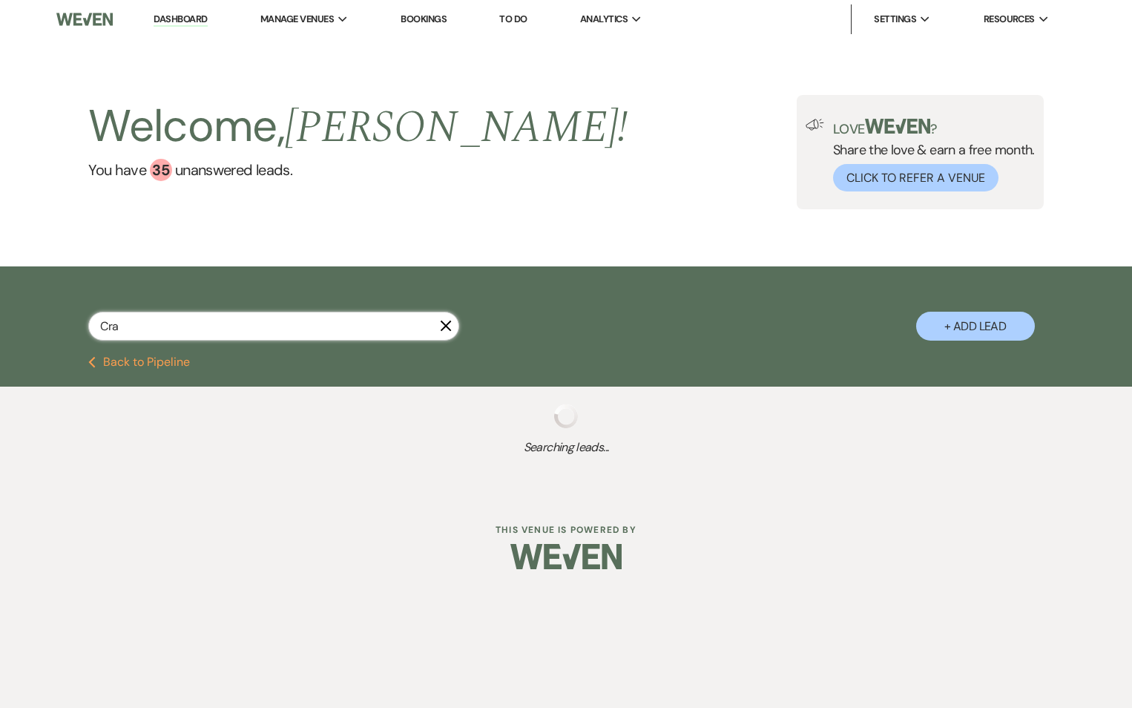
select select "8"
select select "5"
select select "8"
select select "10"
select select "8"
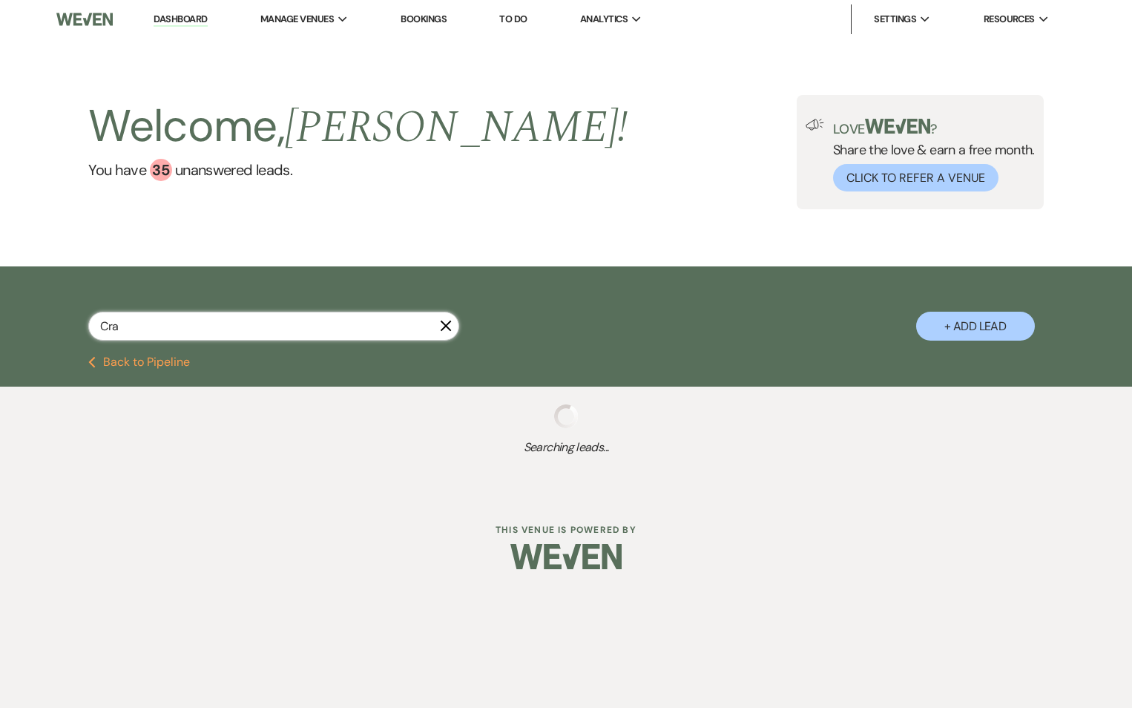
select select "5"
select select "8"
select select "5"
select select "8"
select select "5"
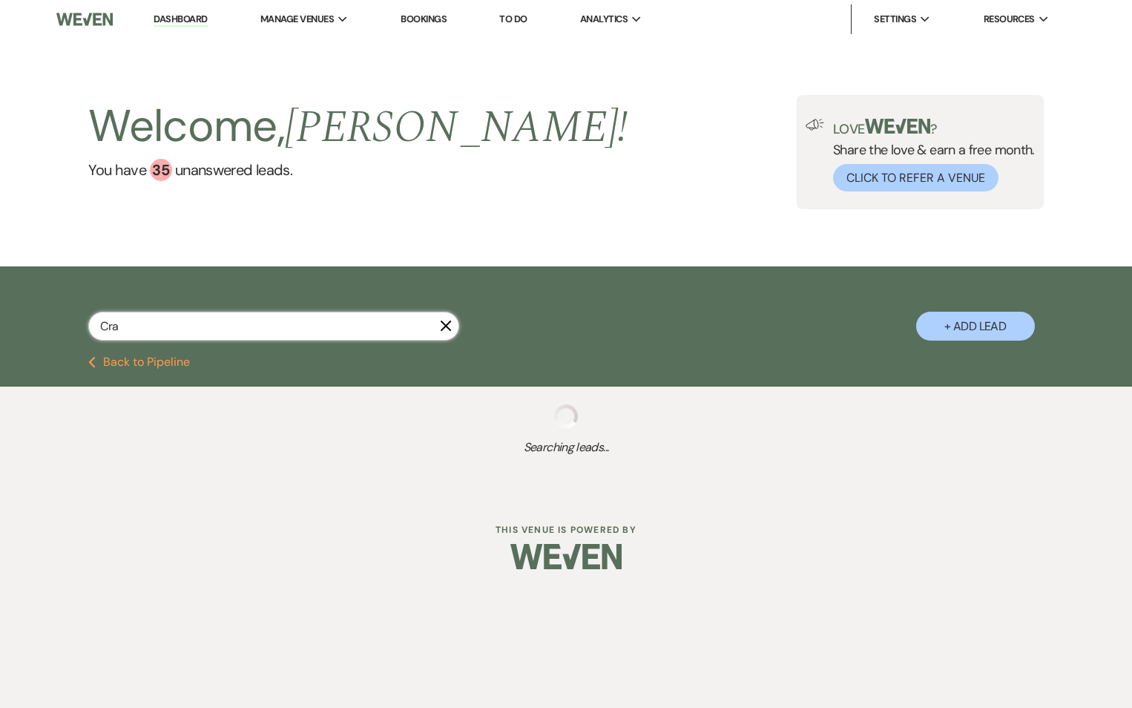
select select "8"
select select "5"
select select "8"
select select "5"
select select "8"
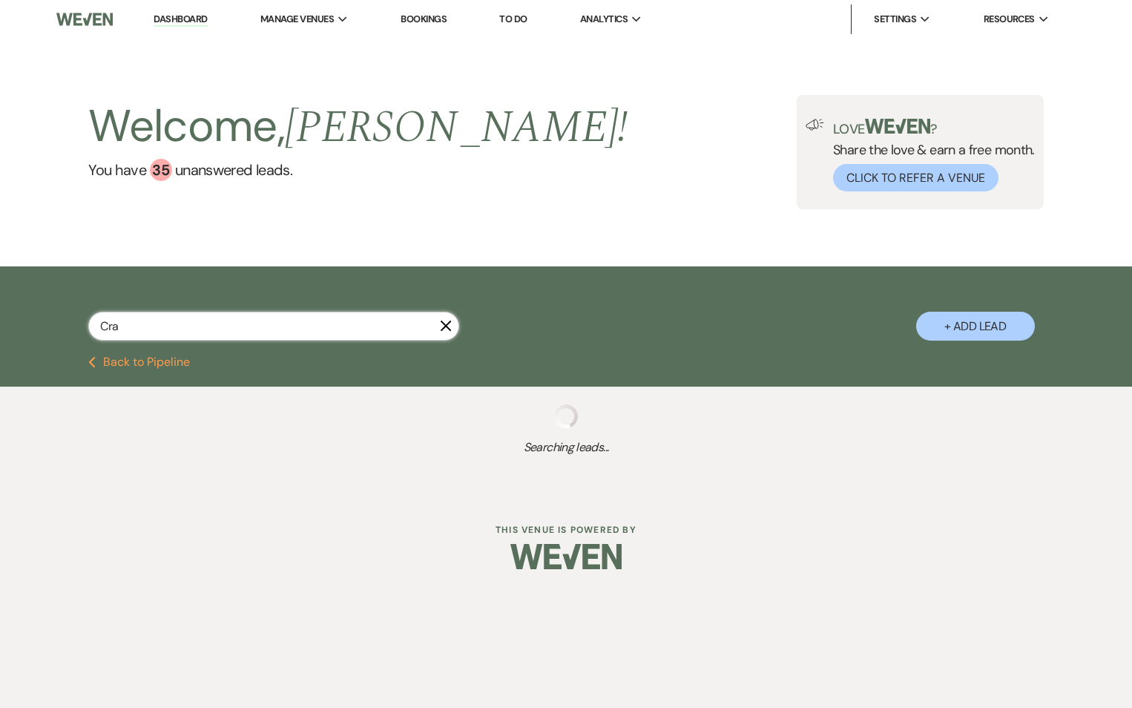
select select "1"
select select "8"
select select "5"
select select "8"
select select "5"
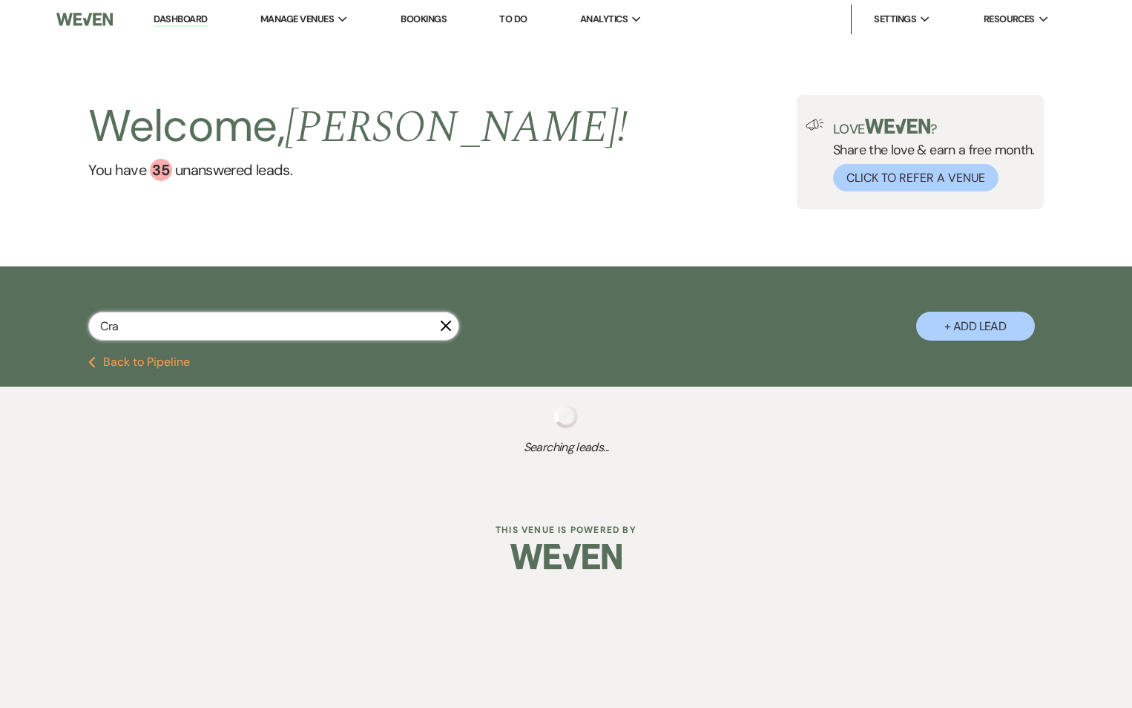
select select "8"
select select "7"
select select "8"
select select "5"
select select "8"
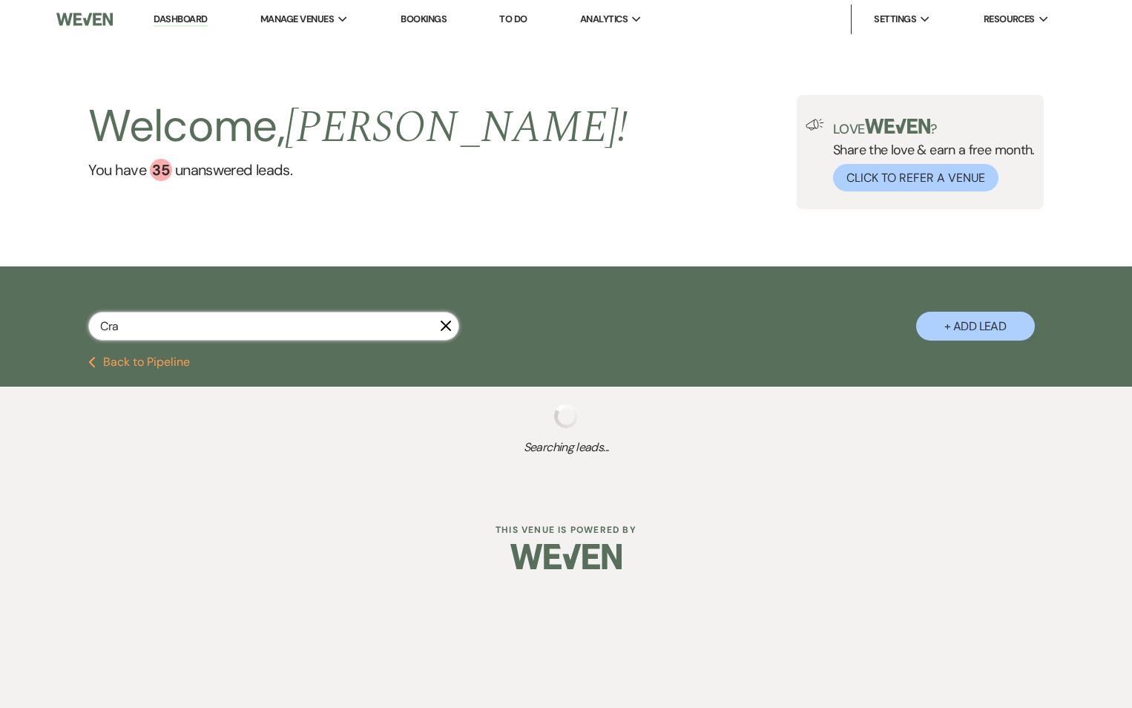
select select "7"
select select "8"
select select "5"
select select "8"
select select "5"
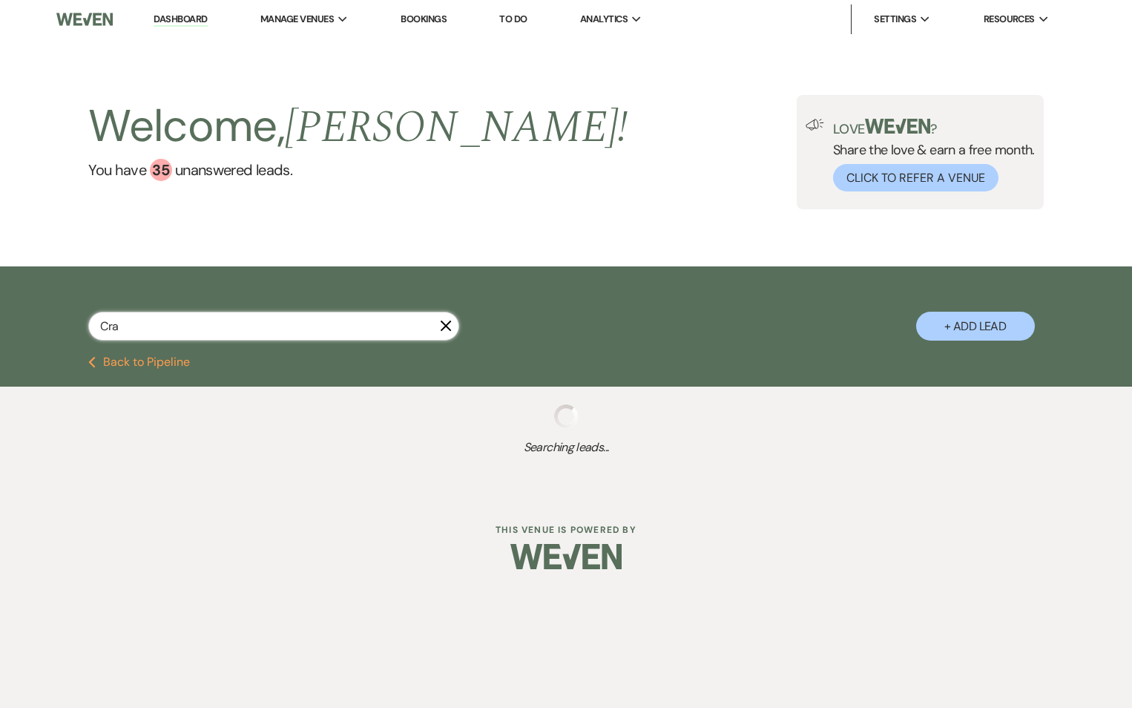
select select "8"
select select "5"
select select "8"
select select "5"
select select "8"
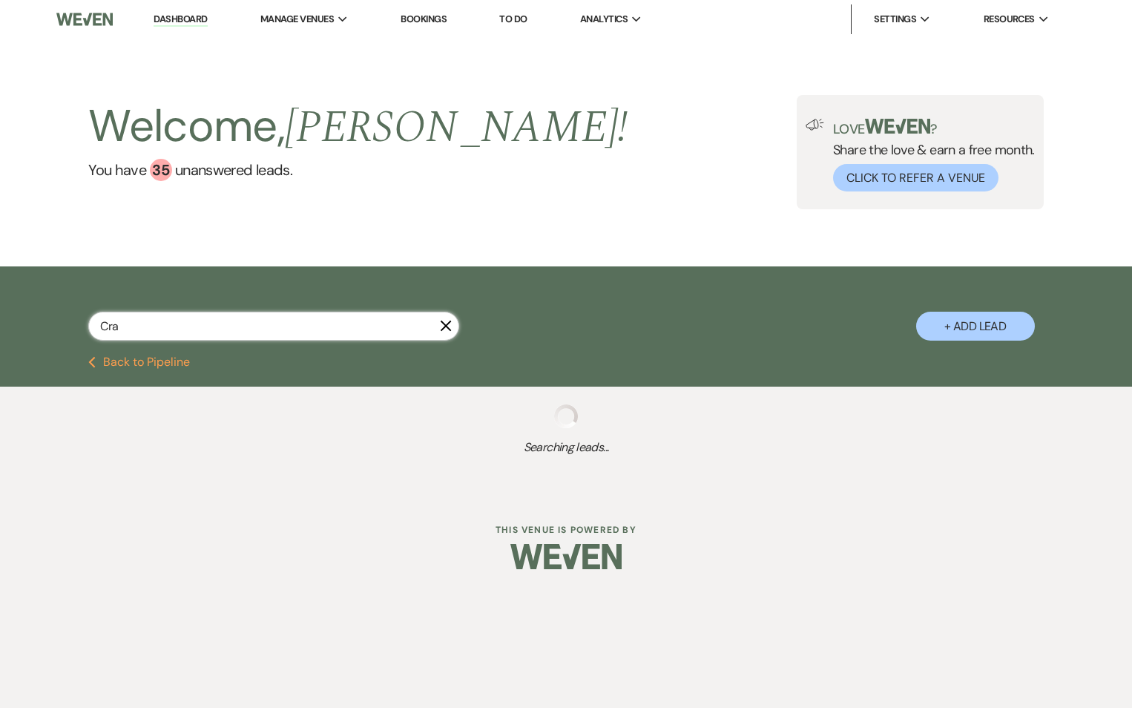
select select "1"
select select "8"
select select "5"
select select "8"
select select "5"
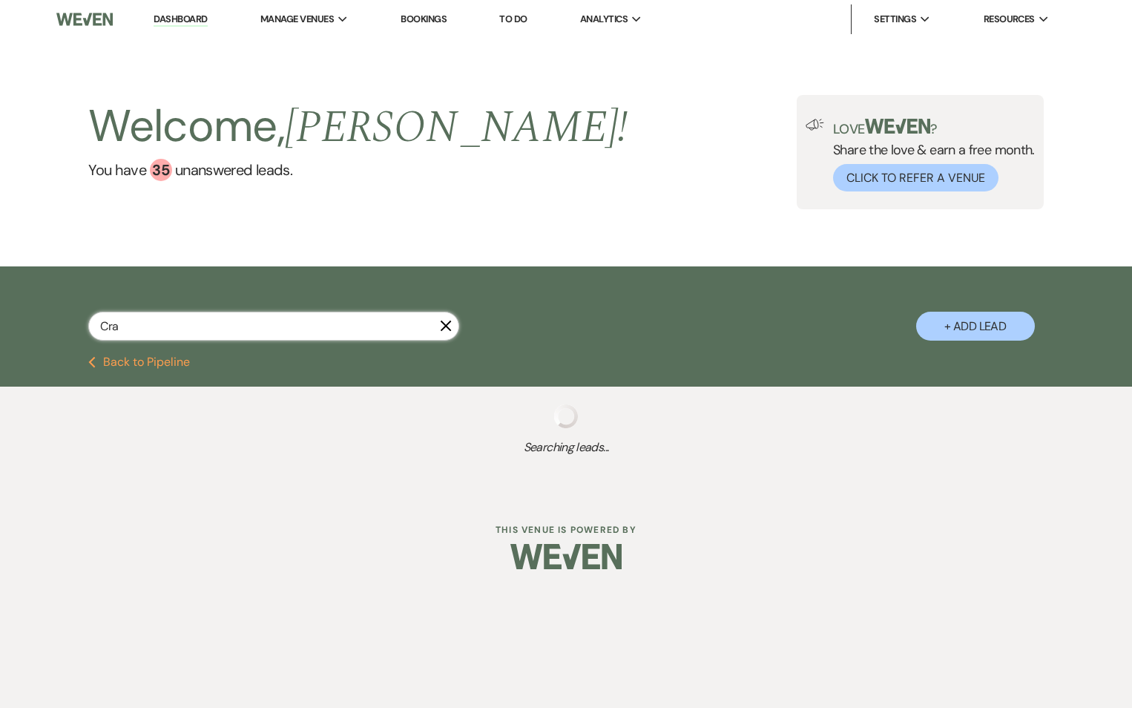
select select "8"
select select "5"
select select "8"
select select "6"
select select "8"
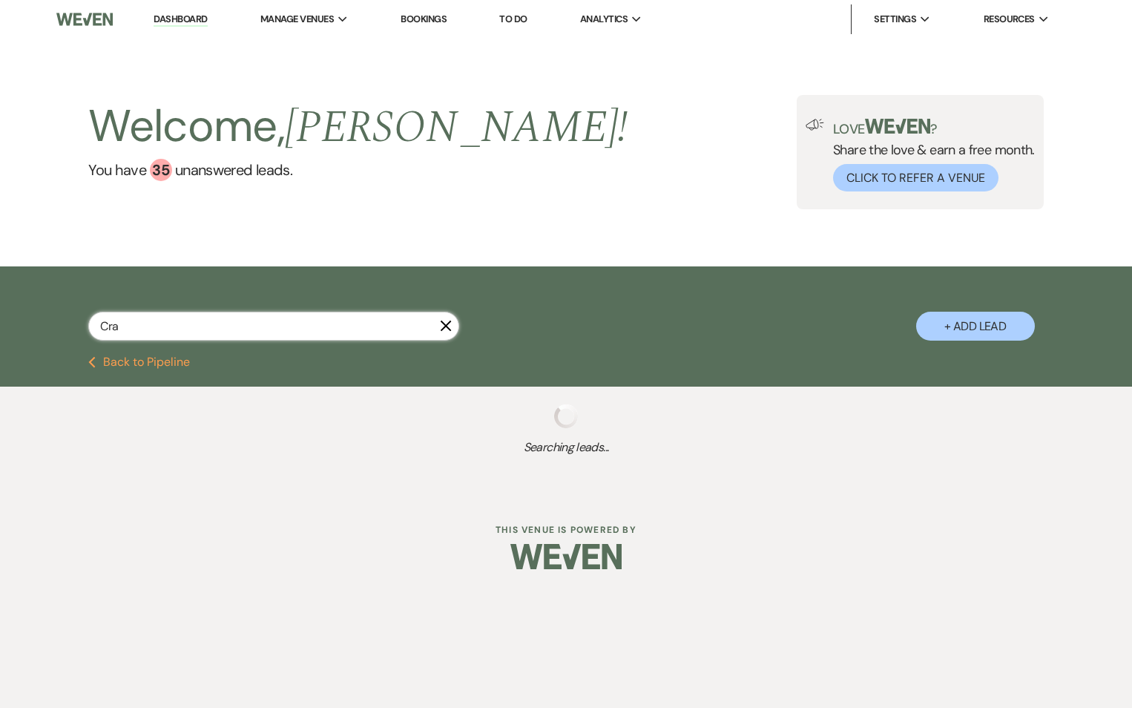
select select "8"
select select "5"
select select "8"
select select "6"
select select "8"
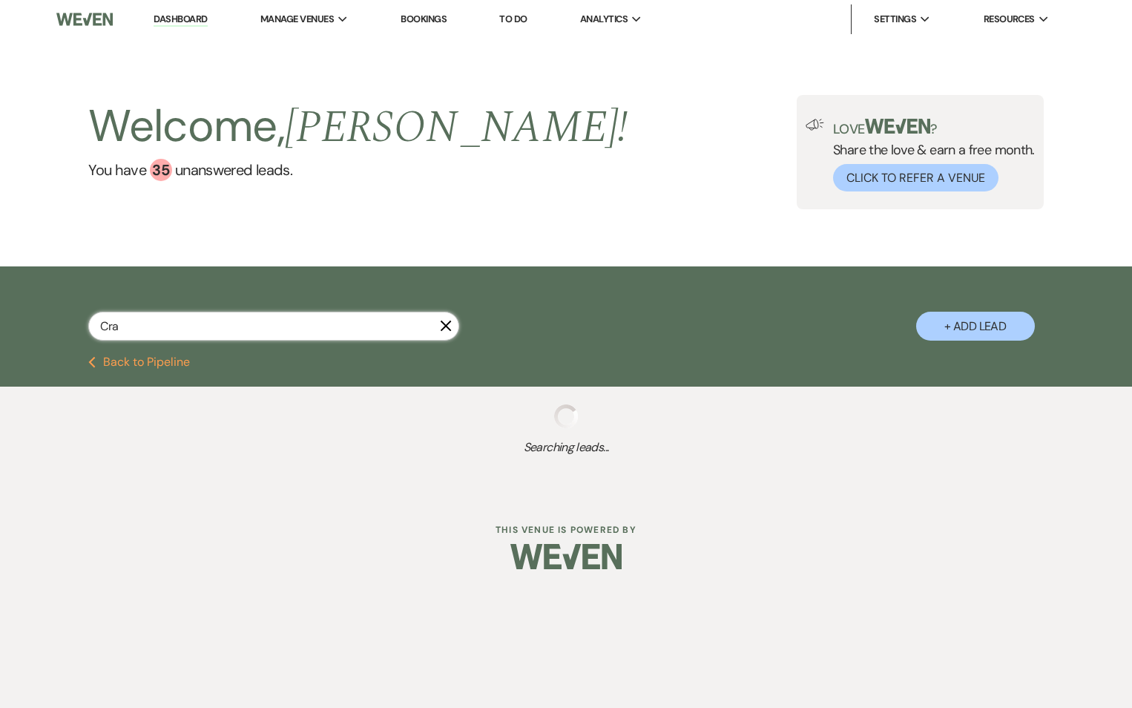
select select "5"
select select "8"
select select "5"
select select "8"
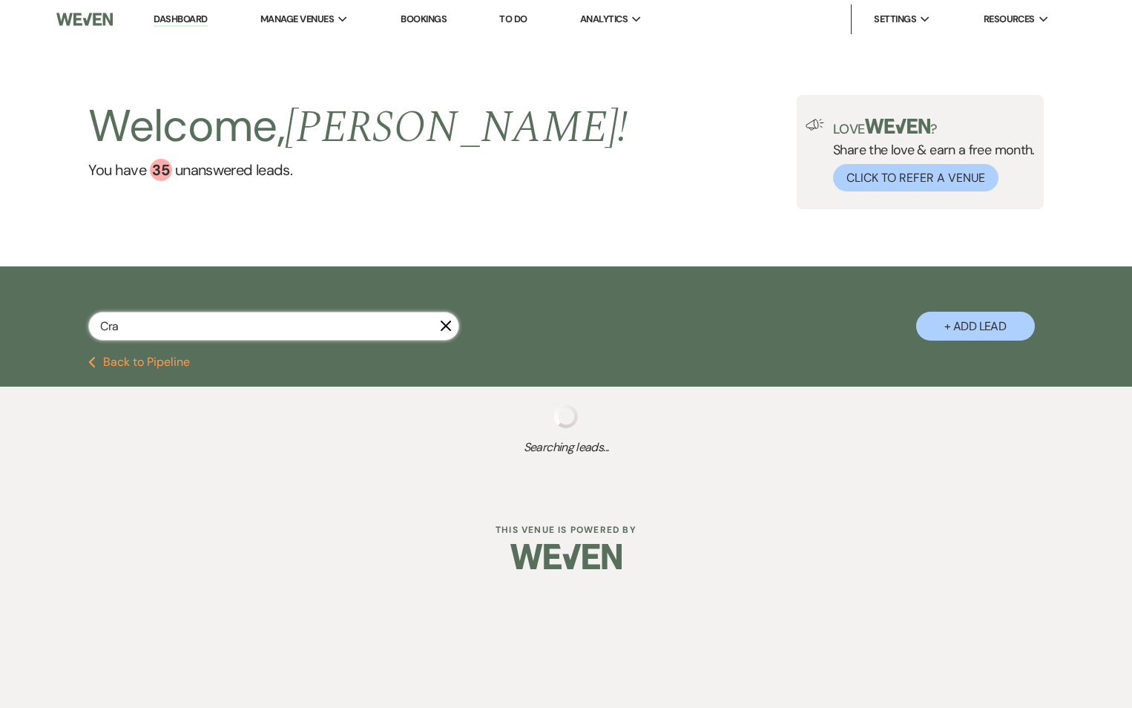
select select "8"
select select "11"
select select "8"
select select "6"
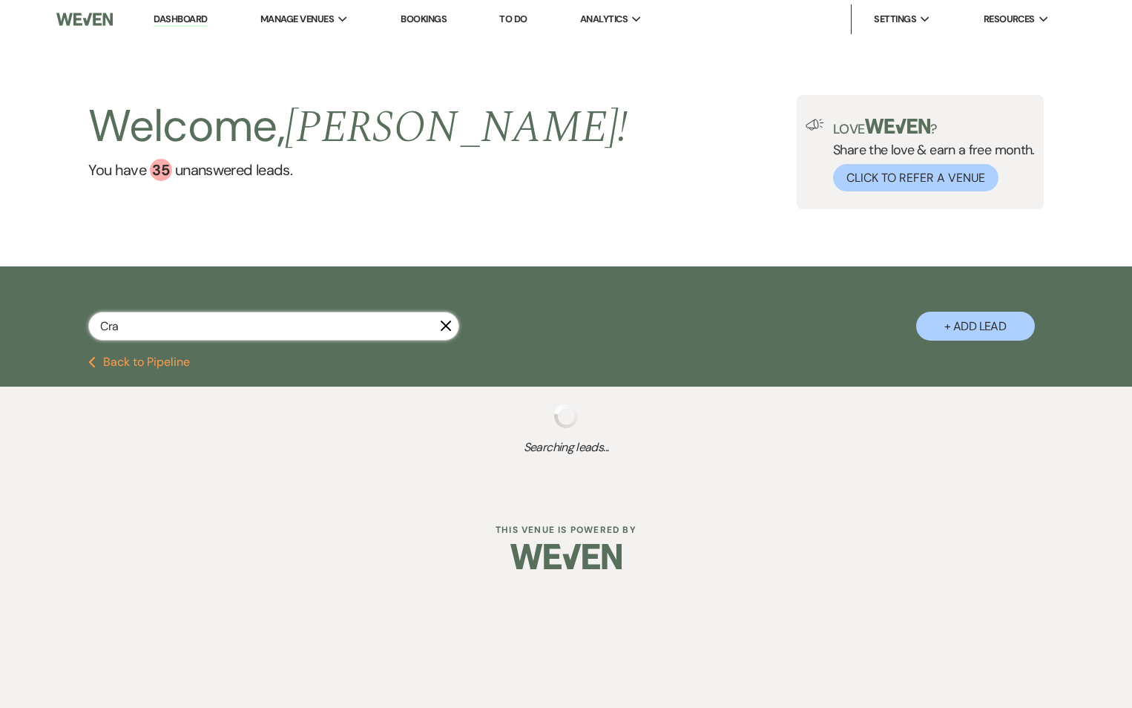
select select "8"
select select "1"
select select "8"
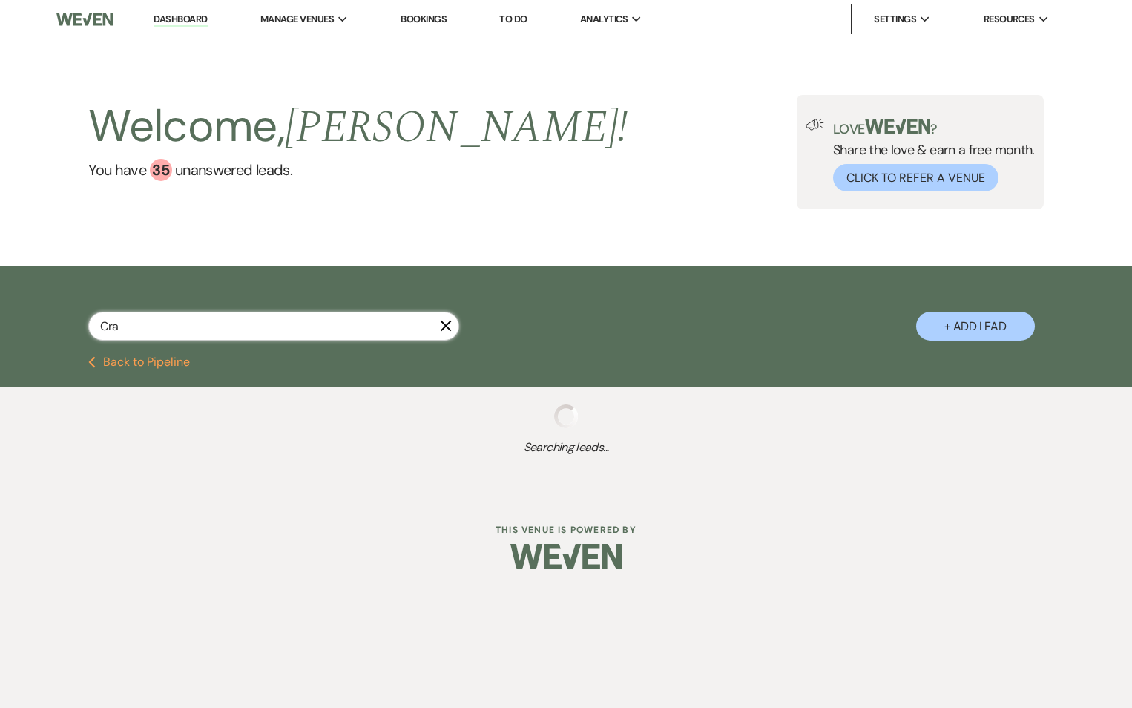
select select "1"
select select "8"
select select "5"
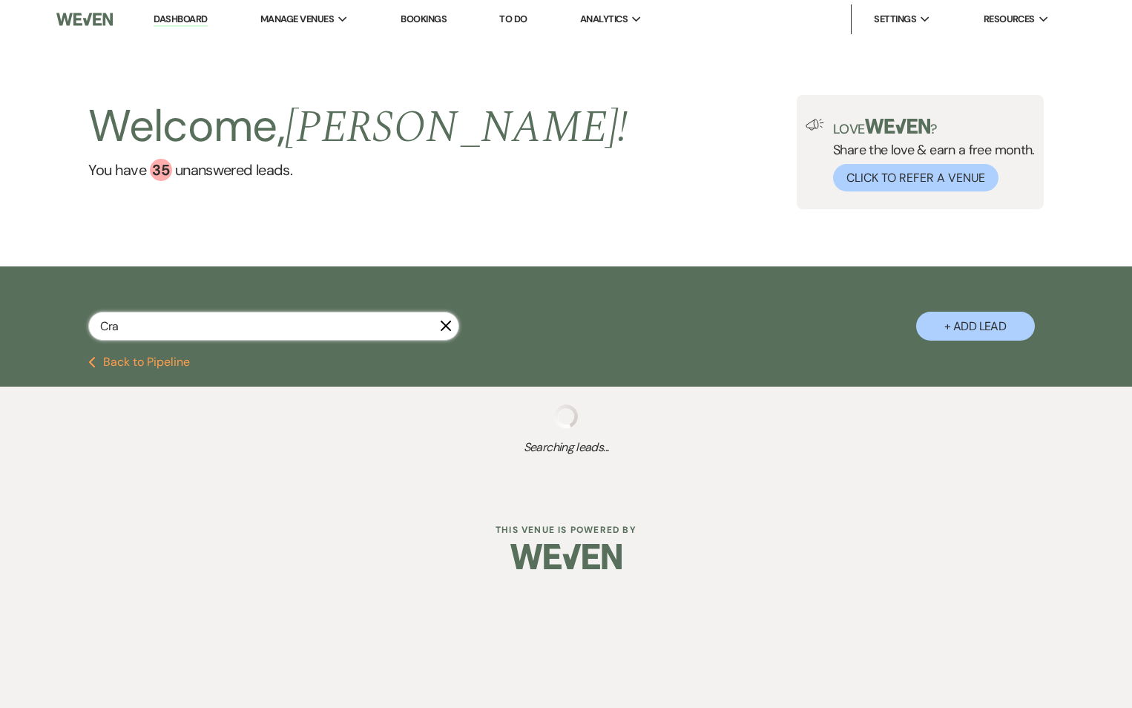
select select "8"
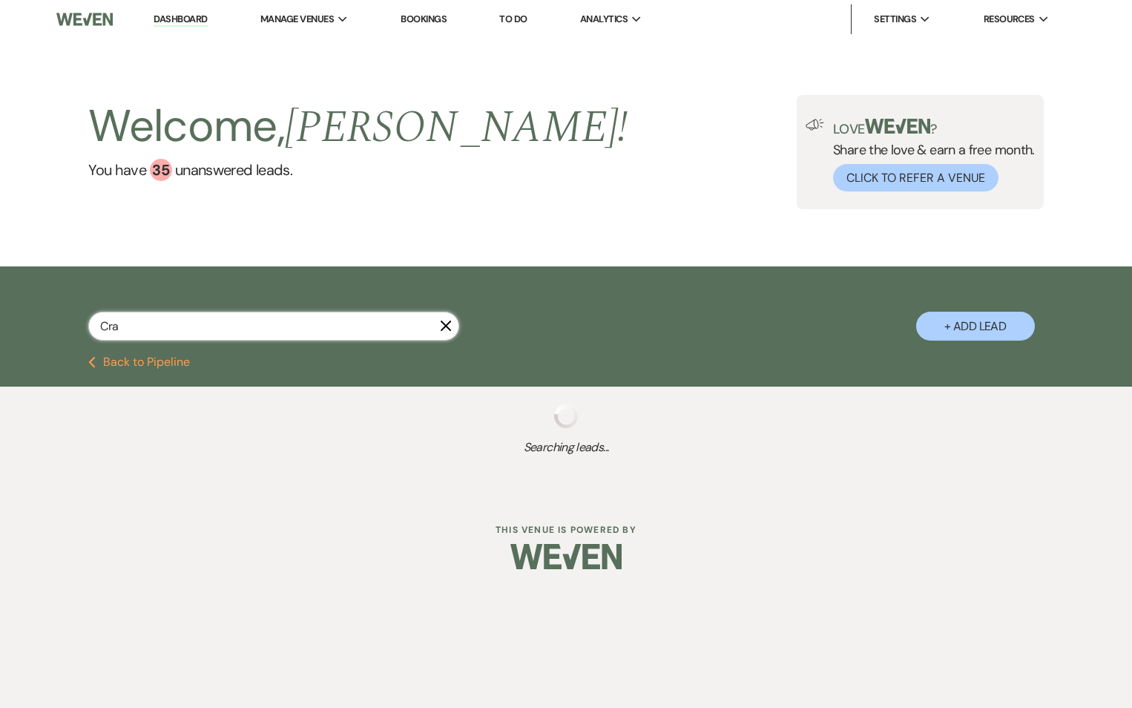
select select "5"
select select "8"
select select "5"
select select "8"
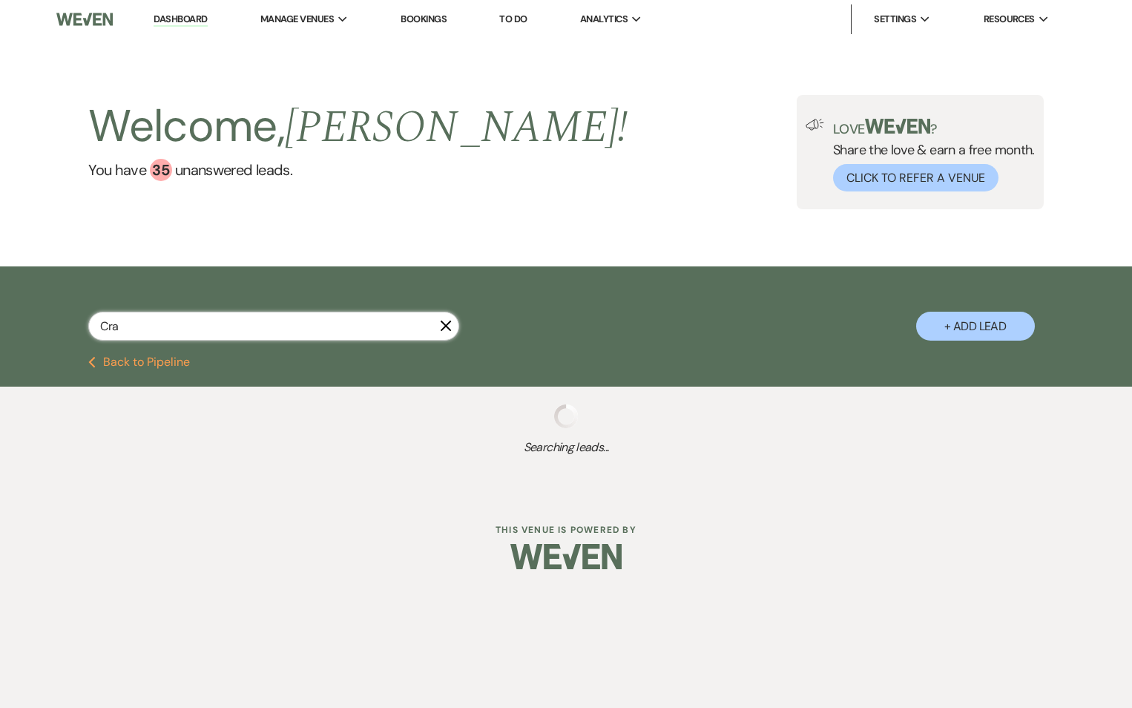
select select "8"
select select "1"
select select "8"
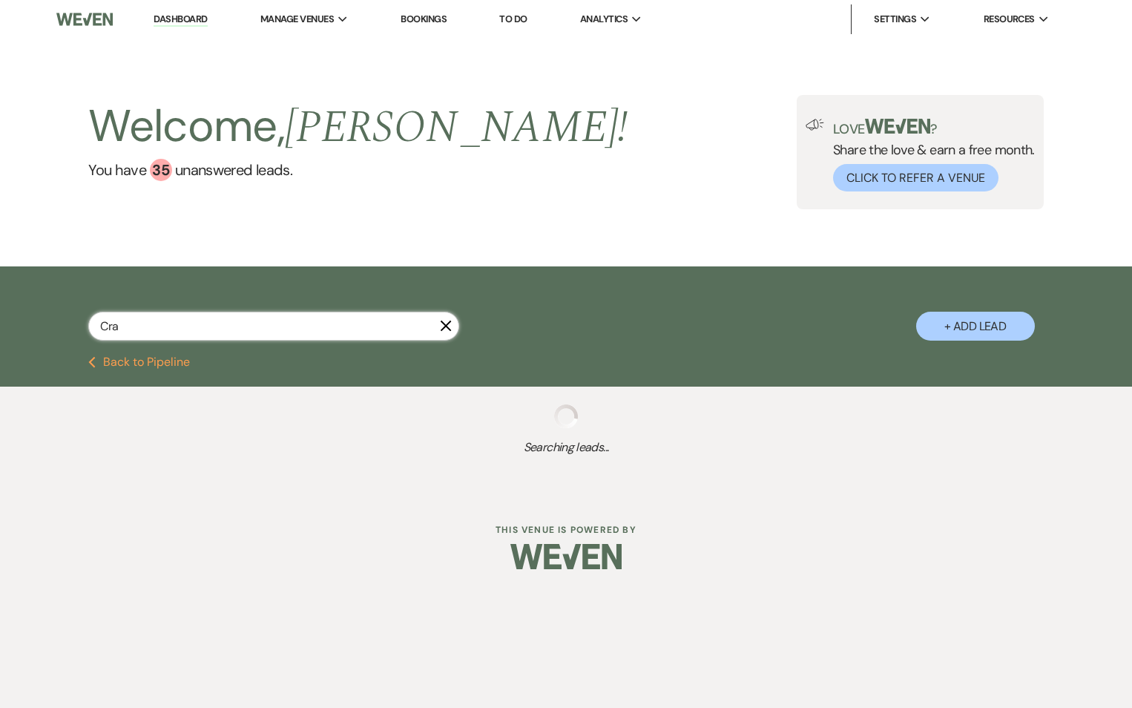
select select "2"
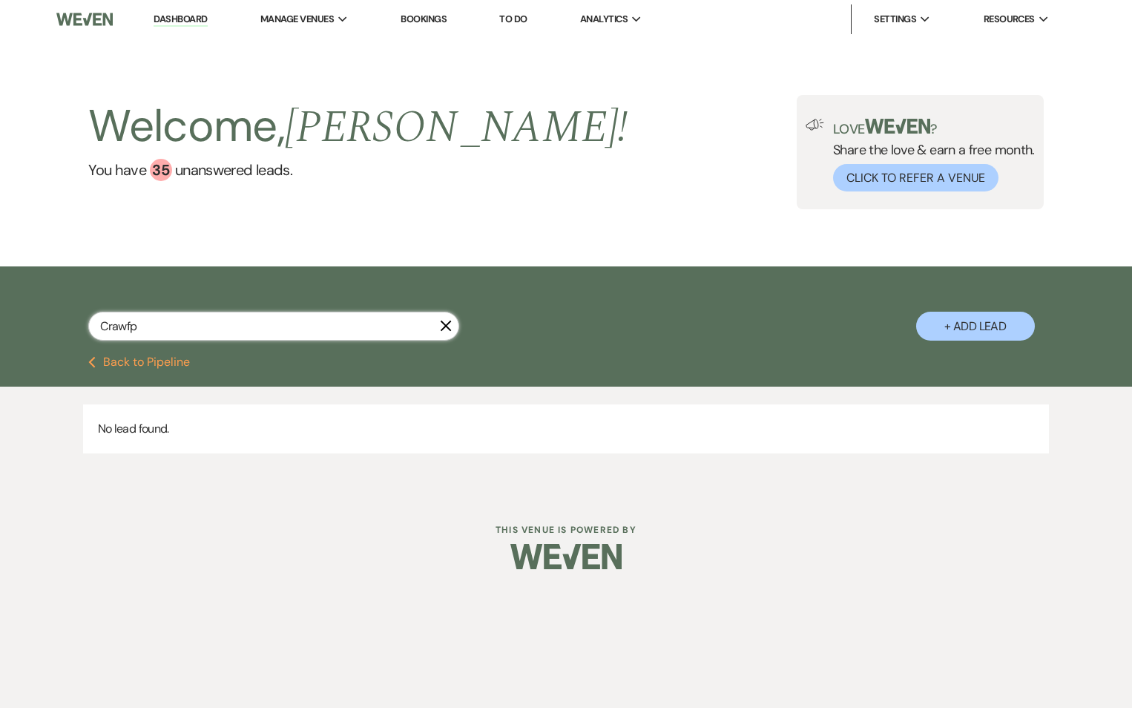
type input "Crawf"
select select "4"
select select "8"
select select "5"
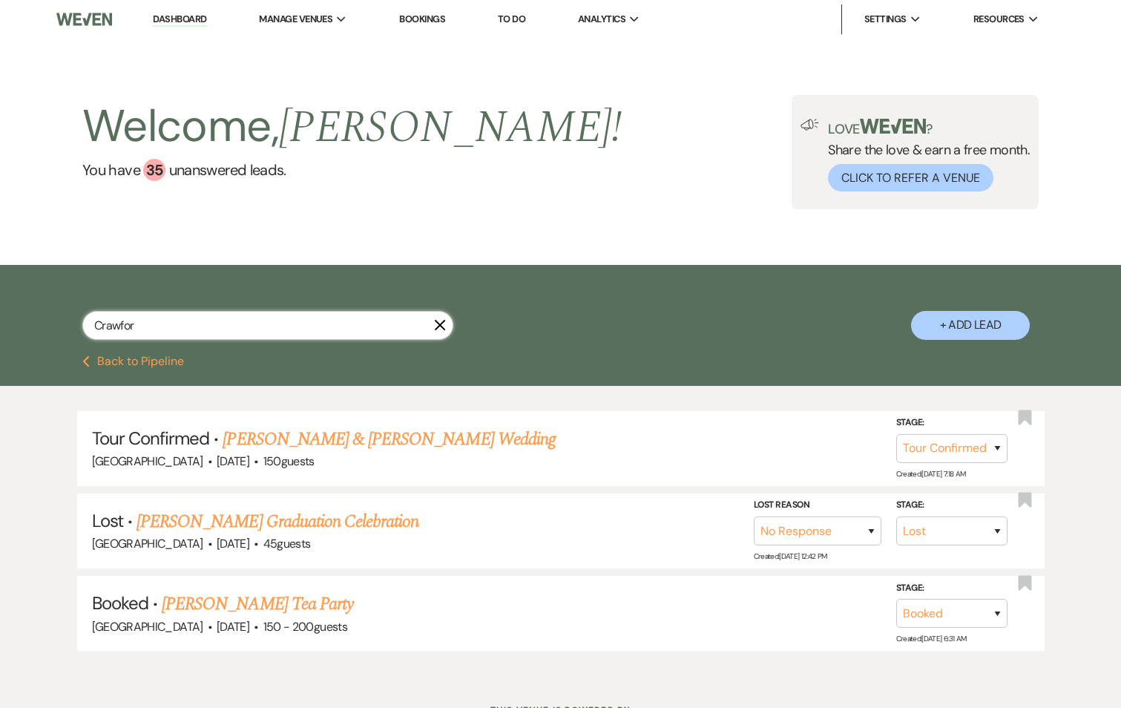
type input "Crawford"
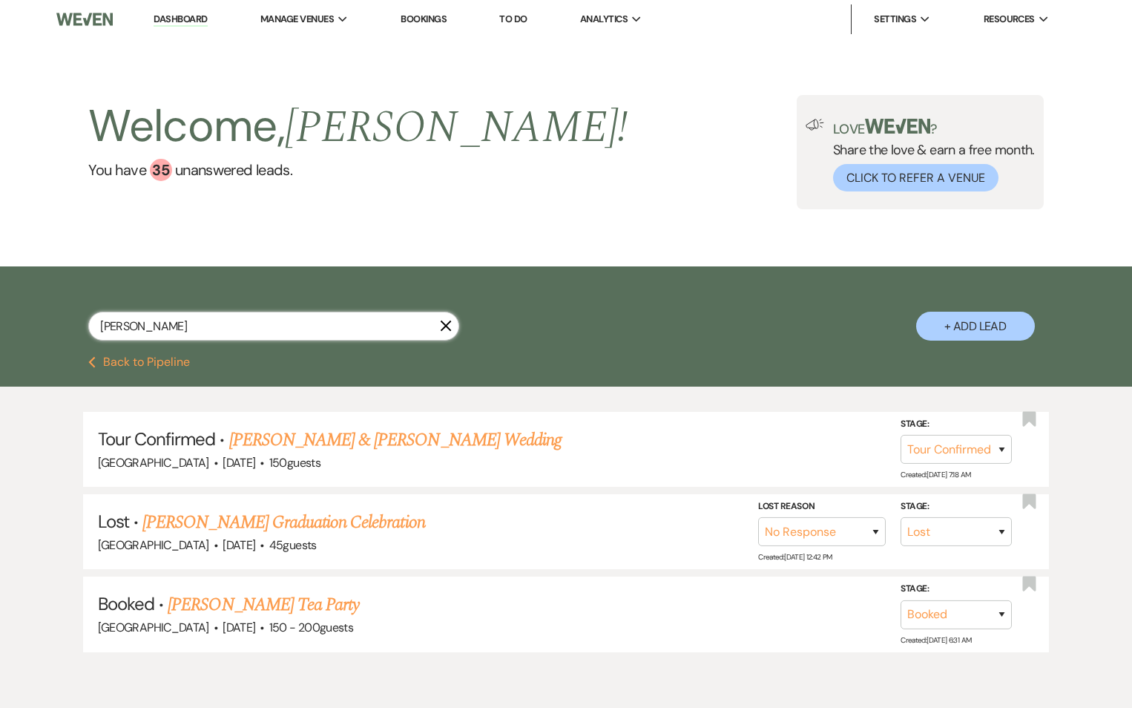
select select "4"
select select "8"
select select "5"
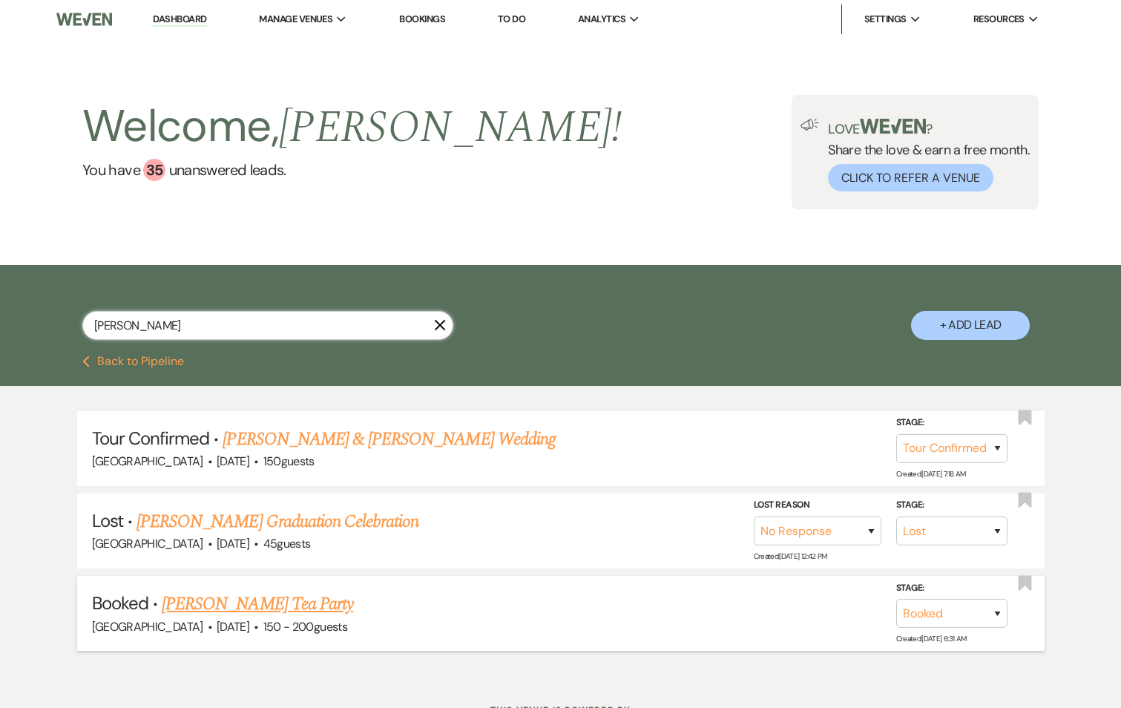
type input "Crawford"
click at [309, 607] on link "Gia Crawfords Tea Party" at bounding box center [257, 604] width 191 height 27
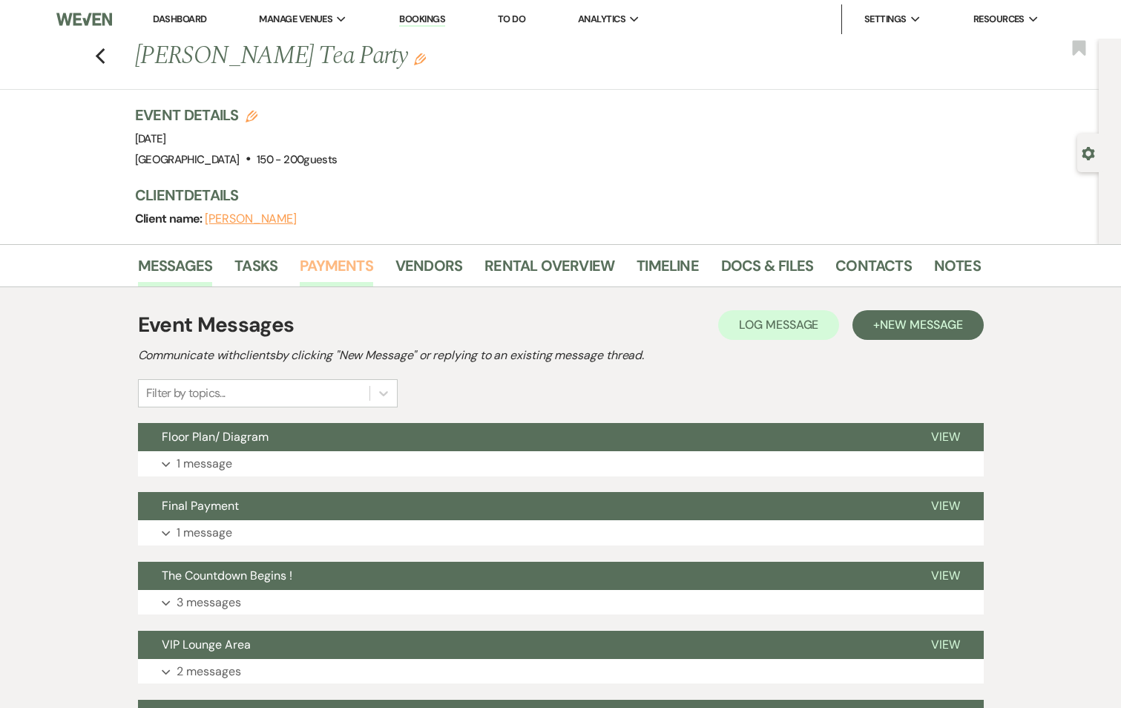
click at [316, 260] on link "Payments" at bounding box center [336, 270] width 73 height 33
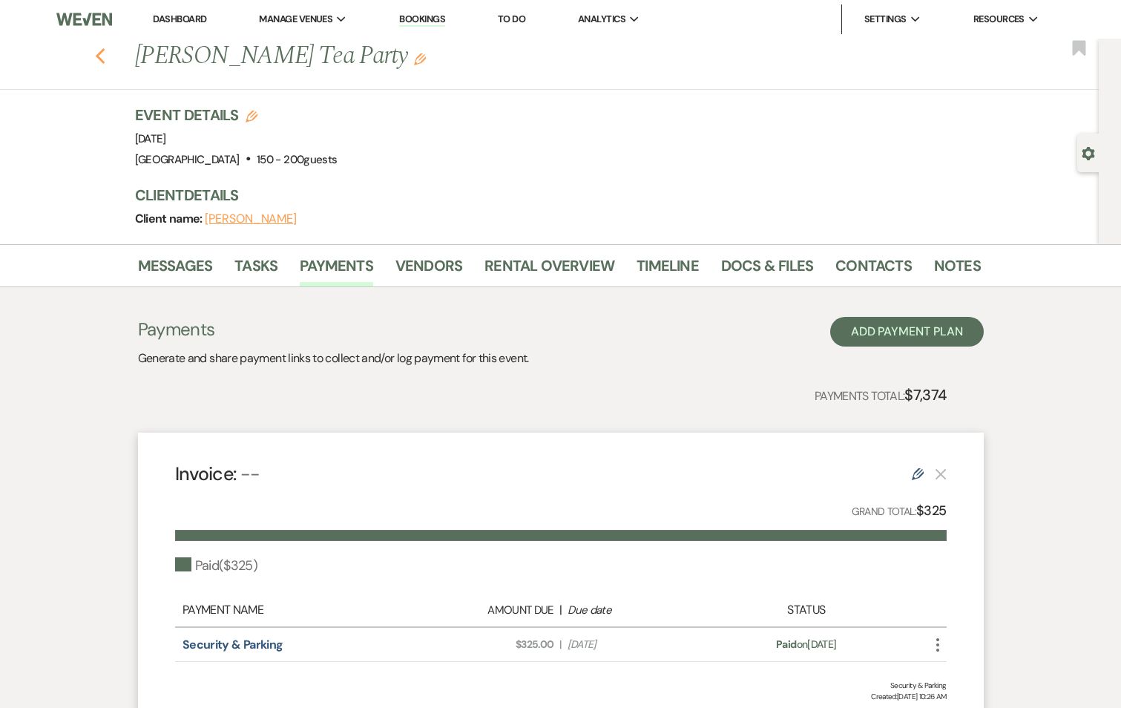
click at [105, 65] on icon "Previous" at bounding box center [100, 56] width 11 height 18
select select "4"
select select "8"
select select "5"
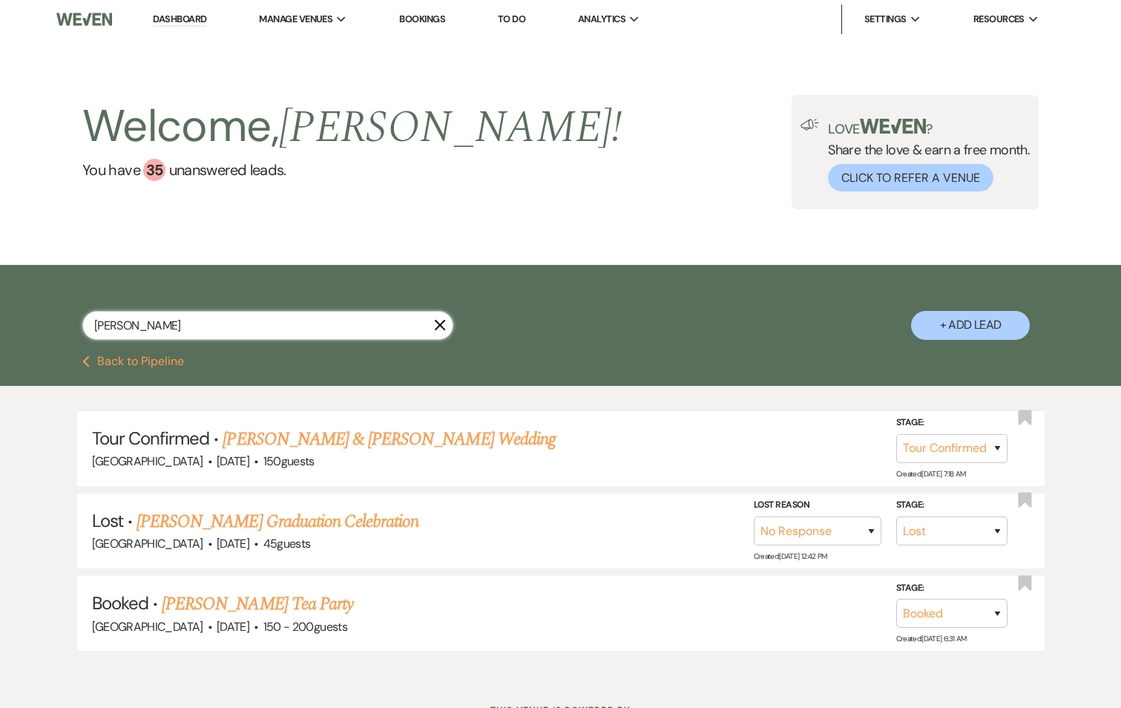
drag, startPoint x: 155, startPoint y: 329, endPoint x: -4, endPoint y: 324, distance: 159.6
click at [0, 324] on html "Dashboard Manage Venues Expand Enon Ranch Bookings To Do Analytics Expand Enon …" at bounding box center [560, 386] width 1121 height 772
type input "K"
type input "Jacko"
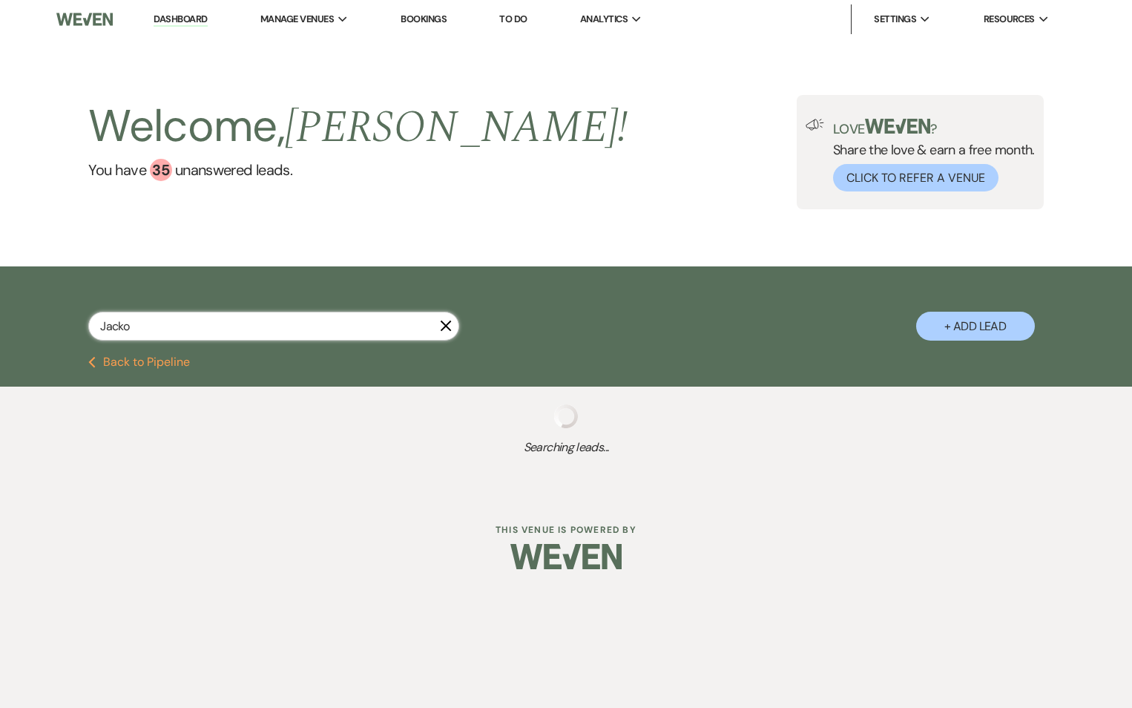
select select "9"
select select "5"
select select "9"
select select "2"
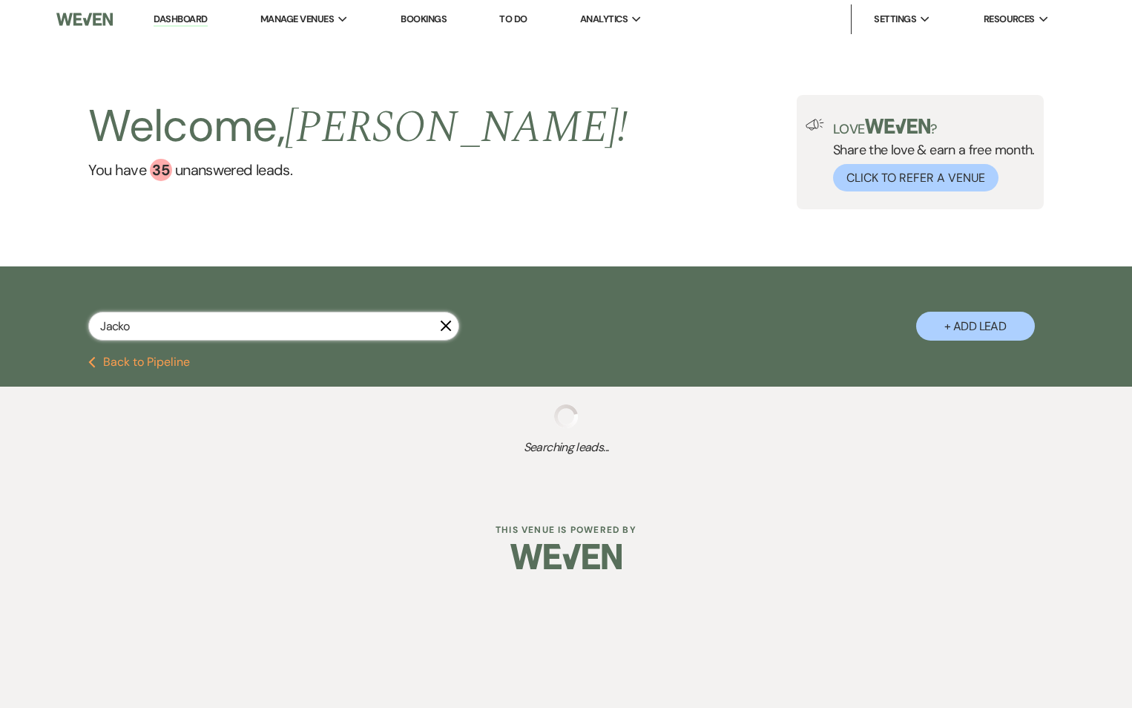
select select "2"
select select "8"
select select "4"
select select "8"
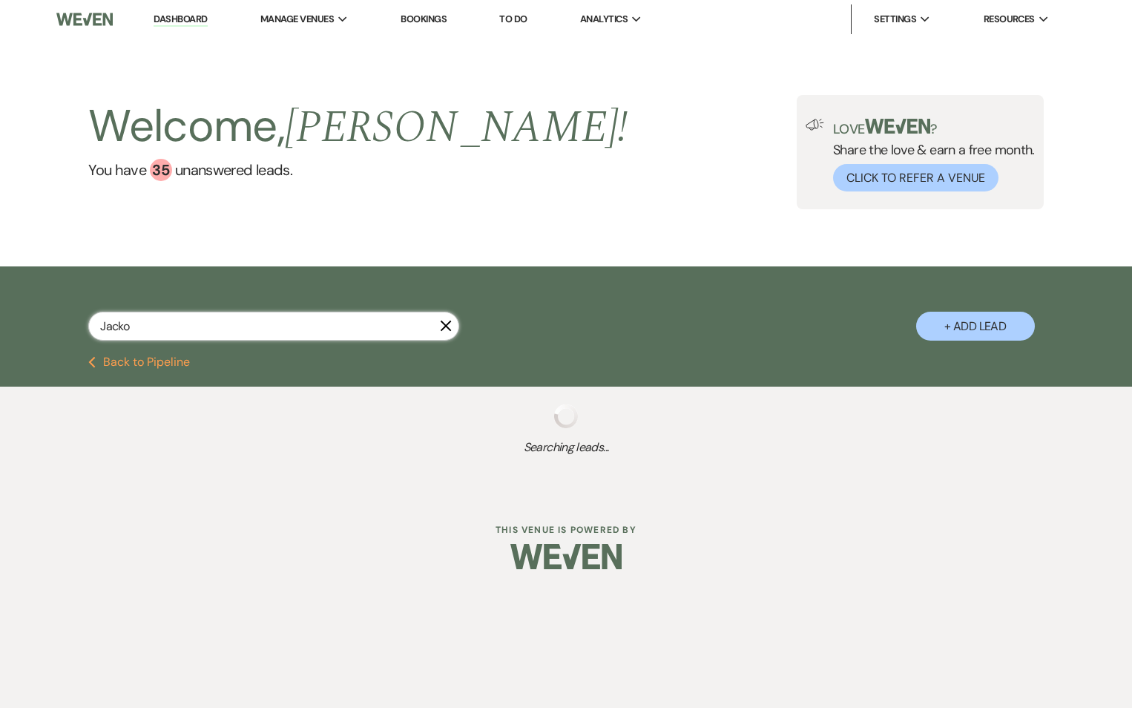
select select "5"
select select "4"
select select "8"
select select "10"
select select "8"
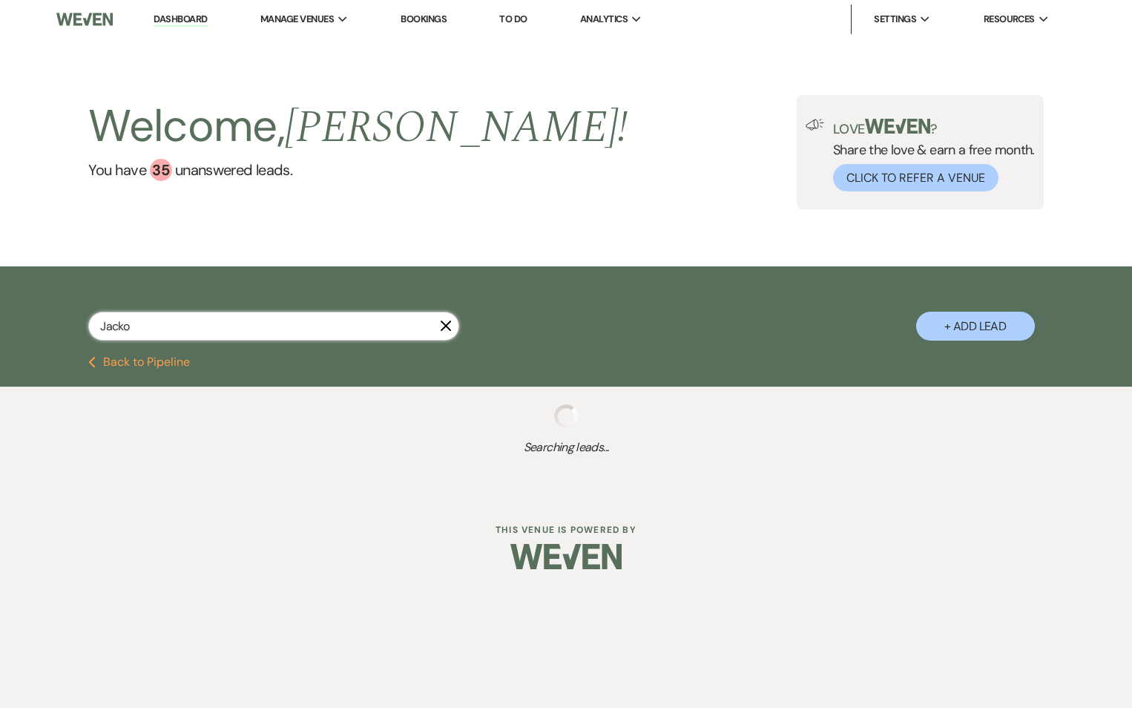
select select "5"
select select "8"
select select "5"
select select "8"
select select "5"
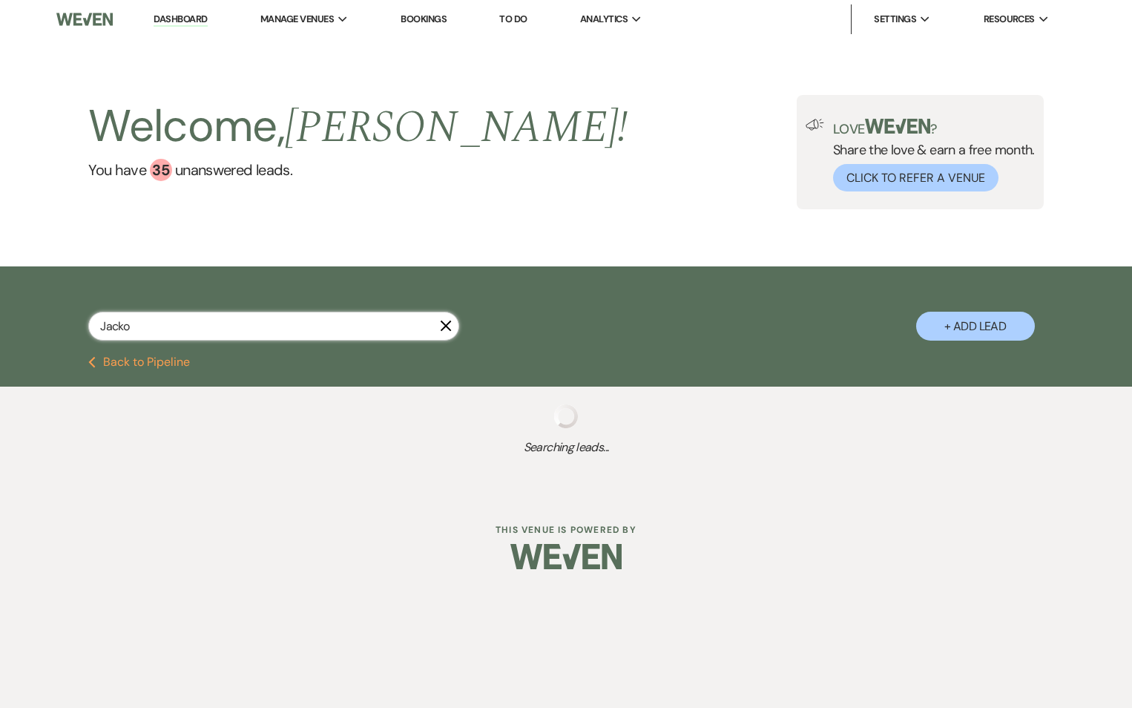
select select "8"
select select "5"
select select "8"
select select "5"
select select "8"
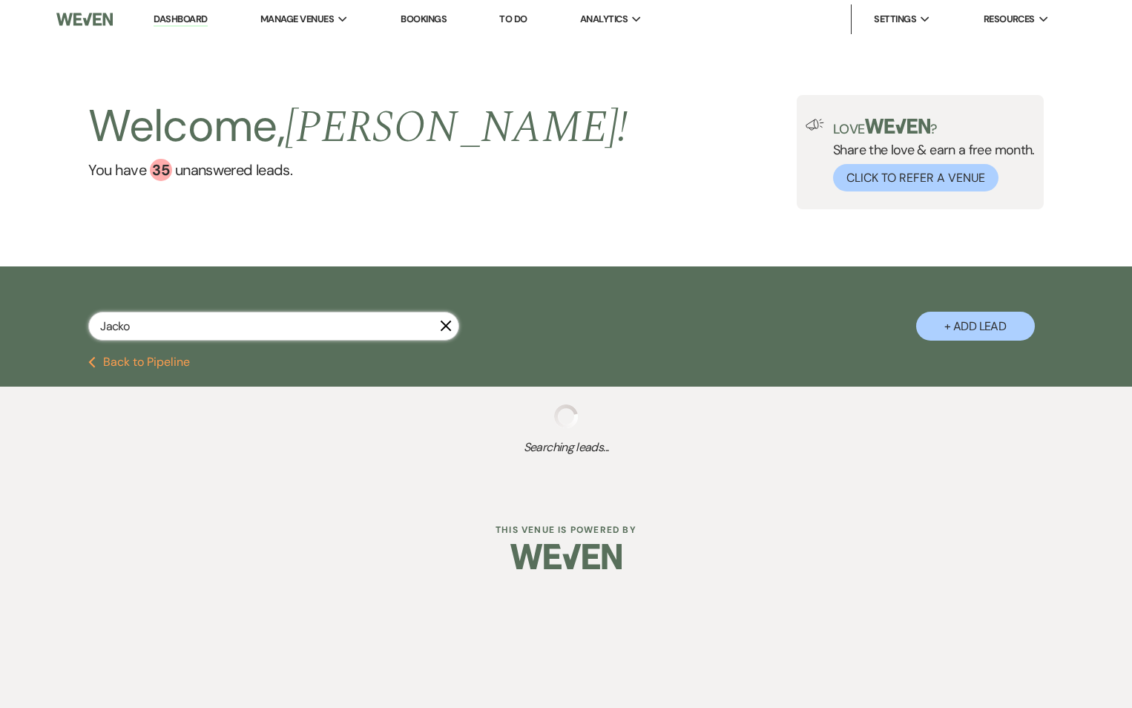
select select "5"
select select "8"
select select "5"
select select "8"
select select "5"
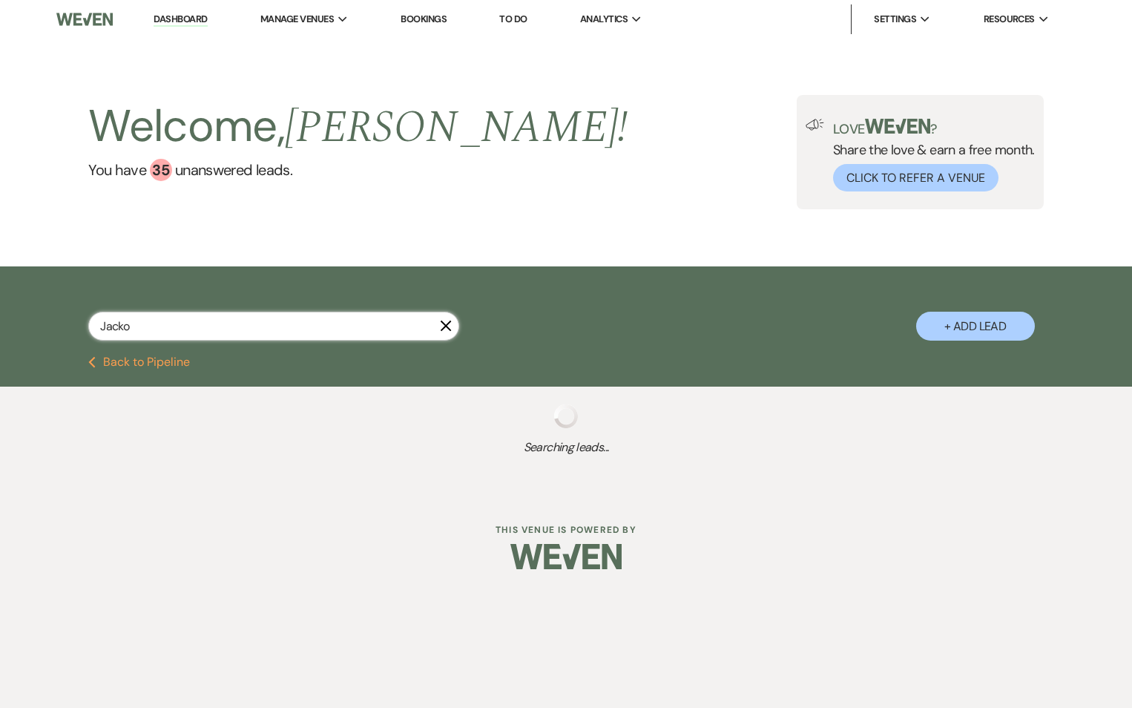
select select "8"
select select "5"
select select "8"
select select "5"
select select "8"
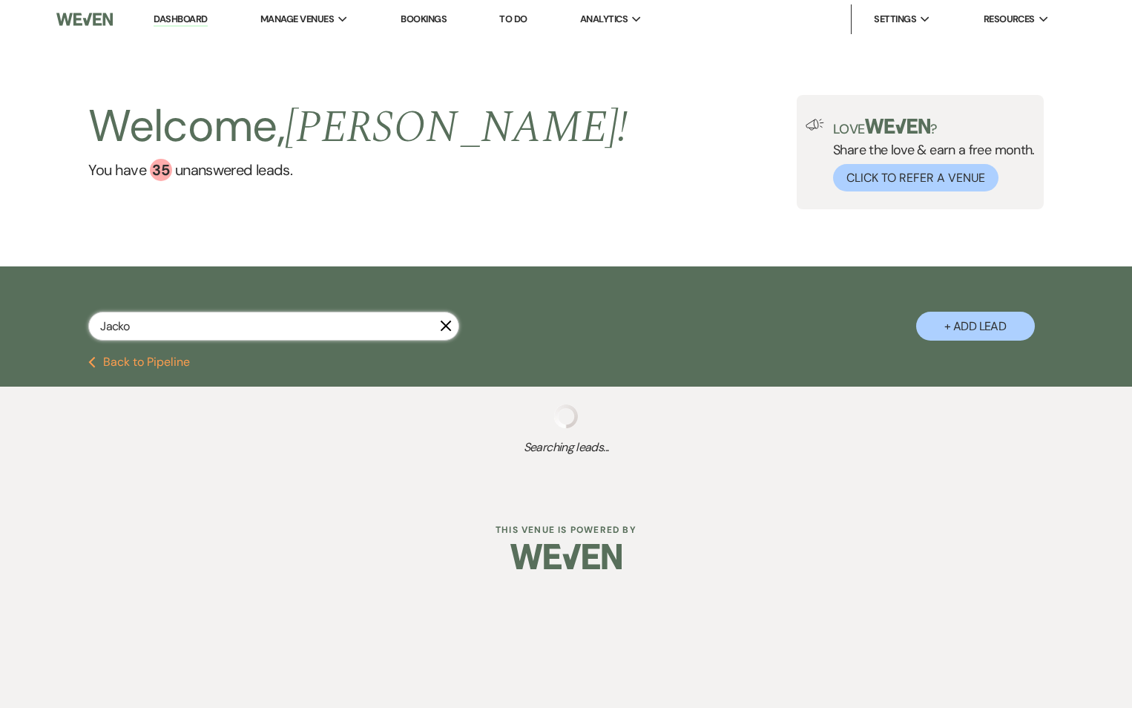
select select "8"
select select "5"
select select "8"
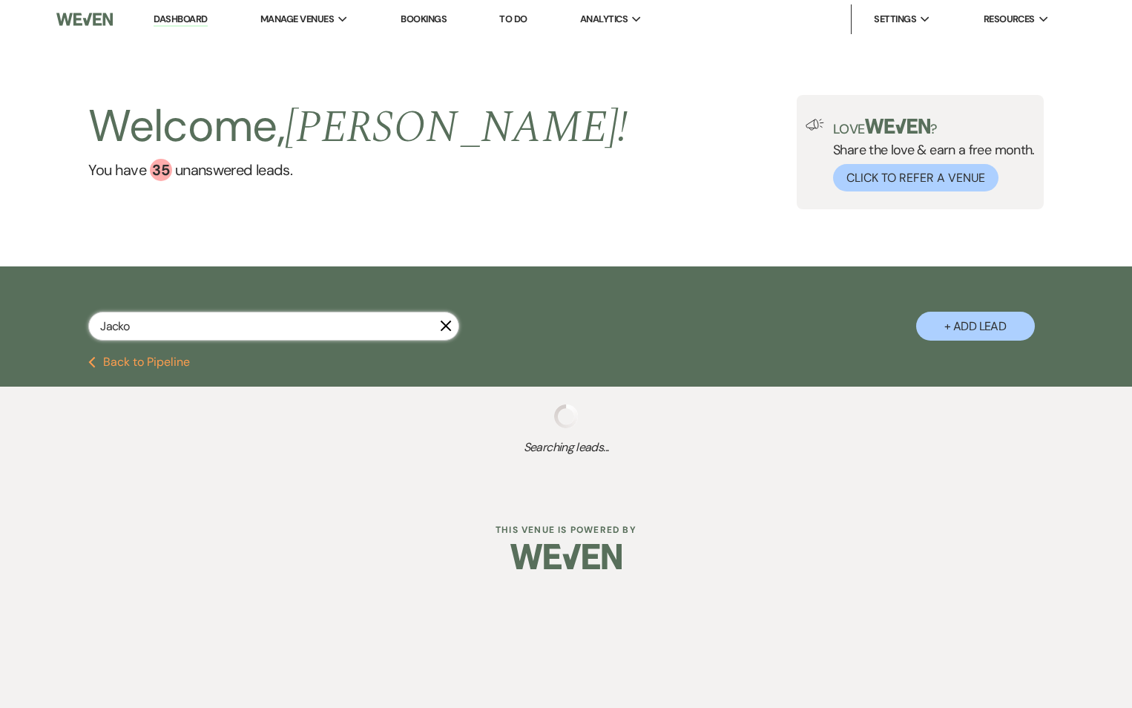
select select "8"
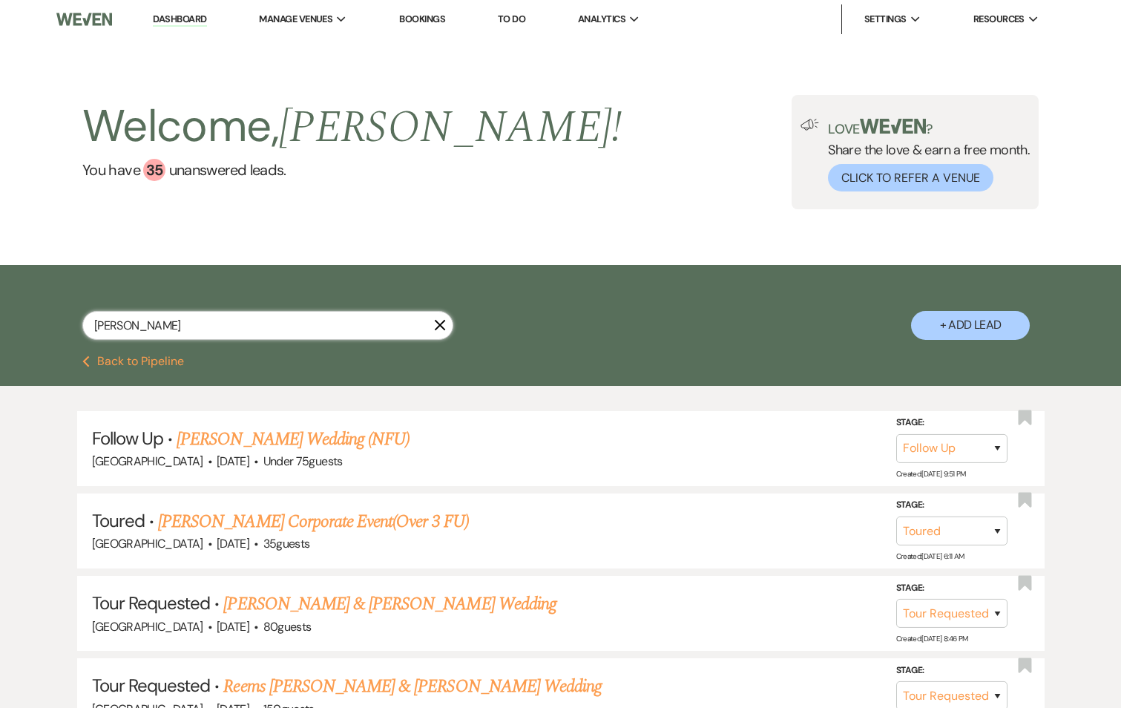
drag, startPoint x: 205, startPoint y: 326, endPoint x: -3, endPoint y: 324, distance: 207.7
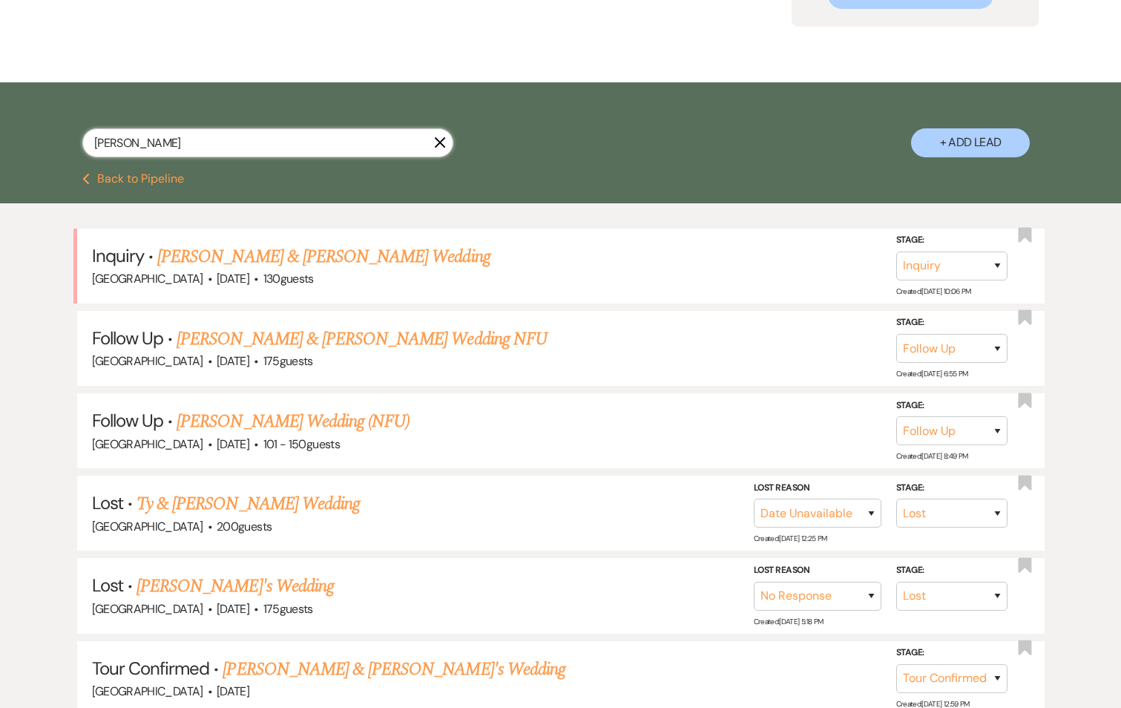
scroll to position [23, 0]
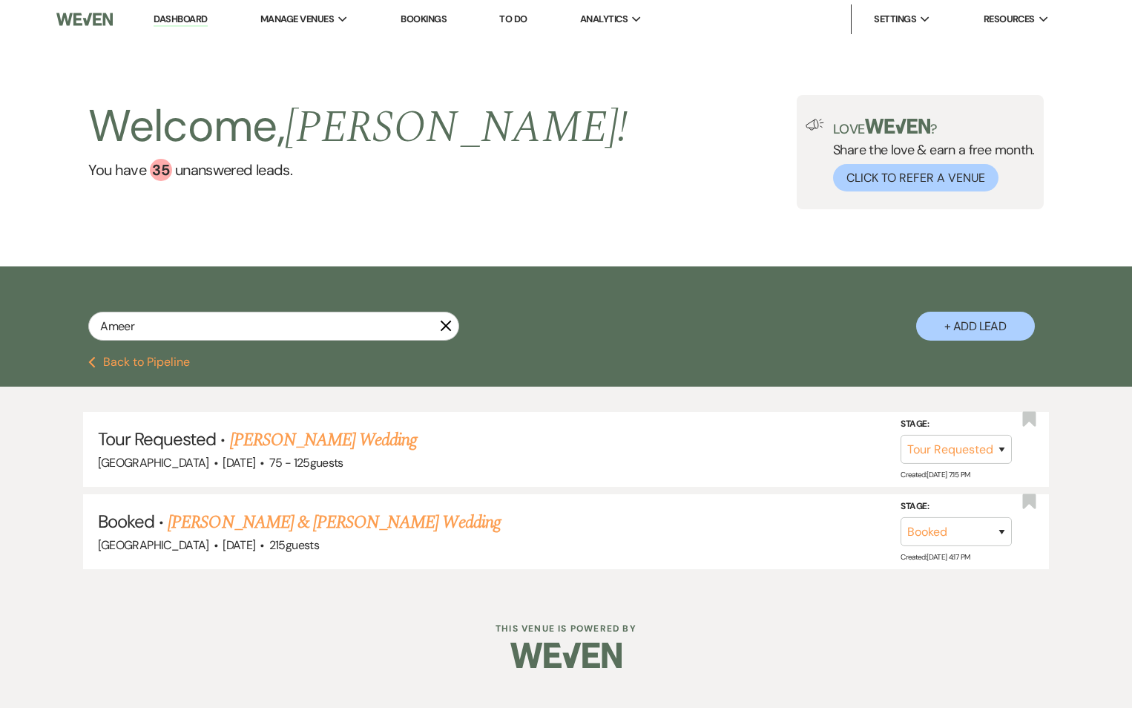
click at [423, 24] on link "Bookings" at bounding box center [424, 19] width 46 height 13
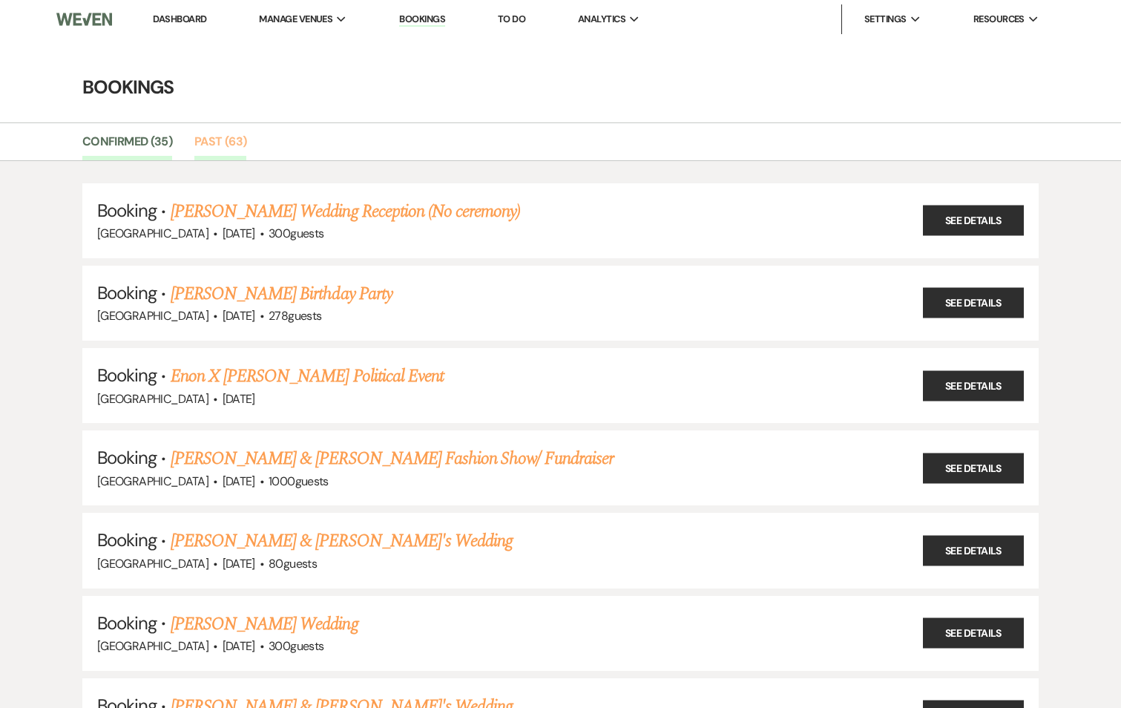
click at [214, 142] on link "Past (63)" at bounding box center [220, 146] width 52 height 28
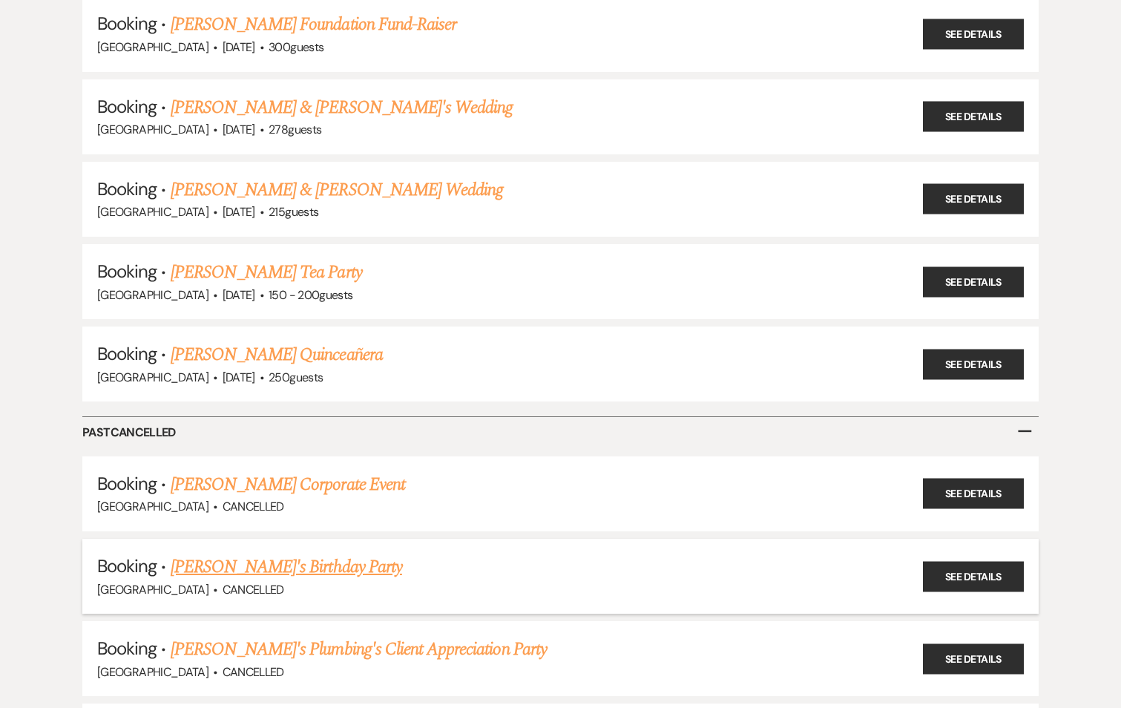
scroll to position [4897, 0]
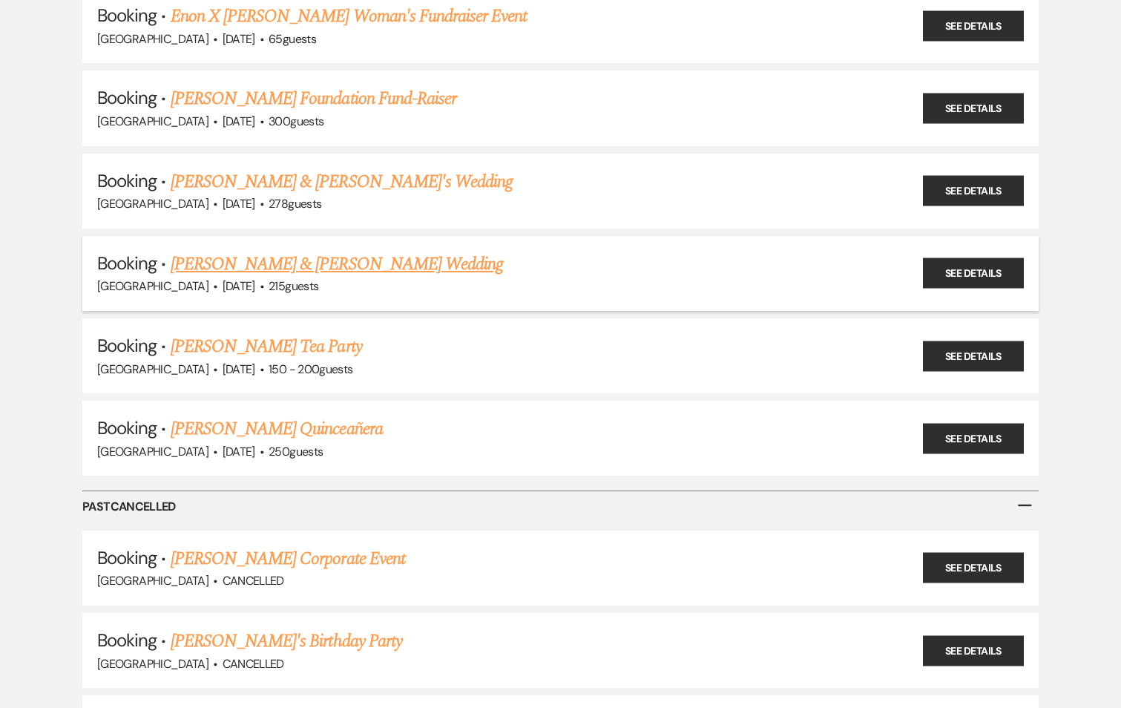
click at [359, 261] on link "Jasmyn Jackson & Ameer Cuffe's Wedding" at bounding box center [337, 264] width 332 height 27
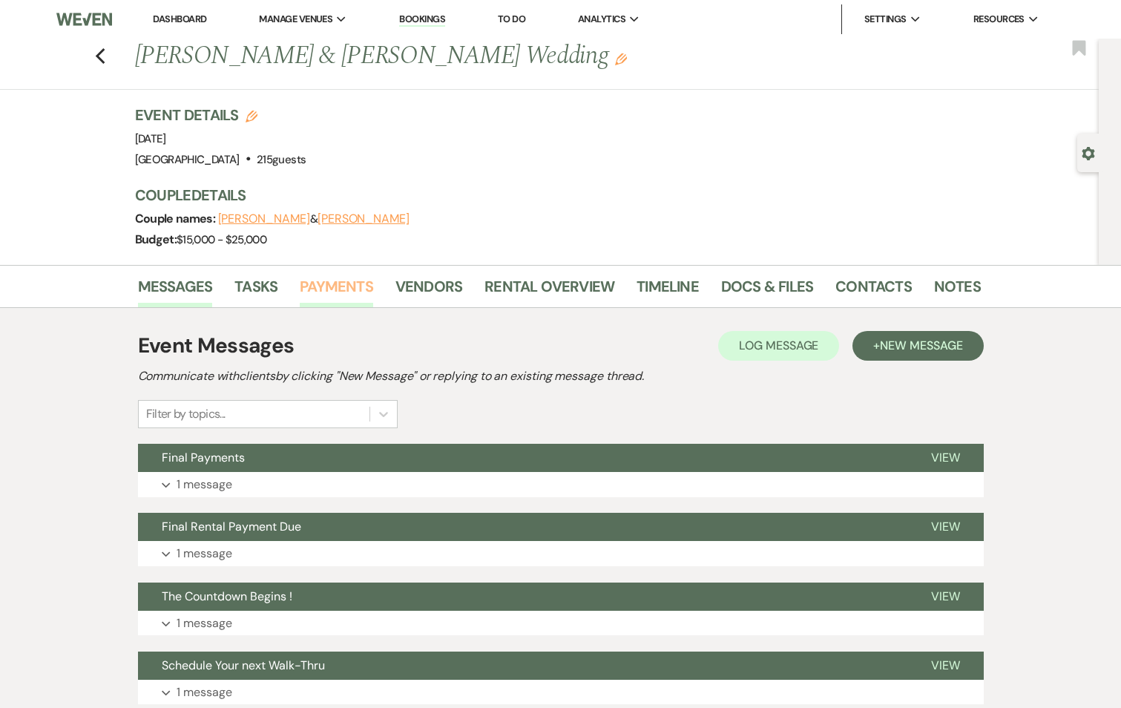
click at [343, 284] on link "Payments" at bounding box center [336, 291] width 73 height 33
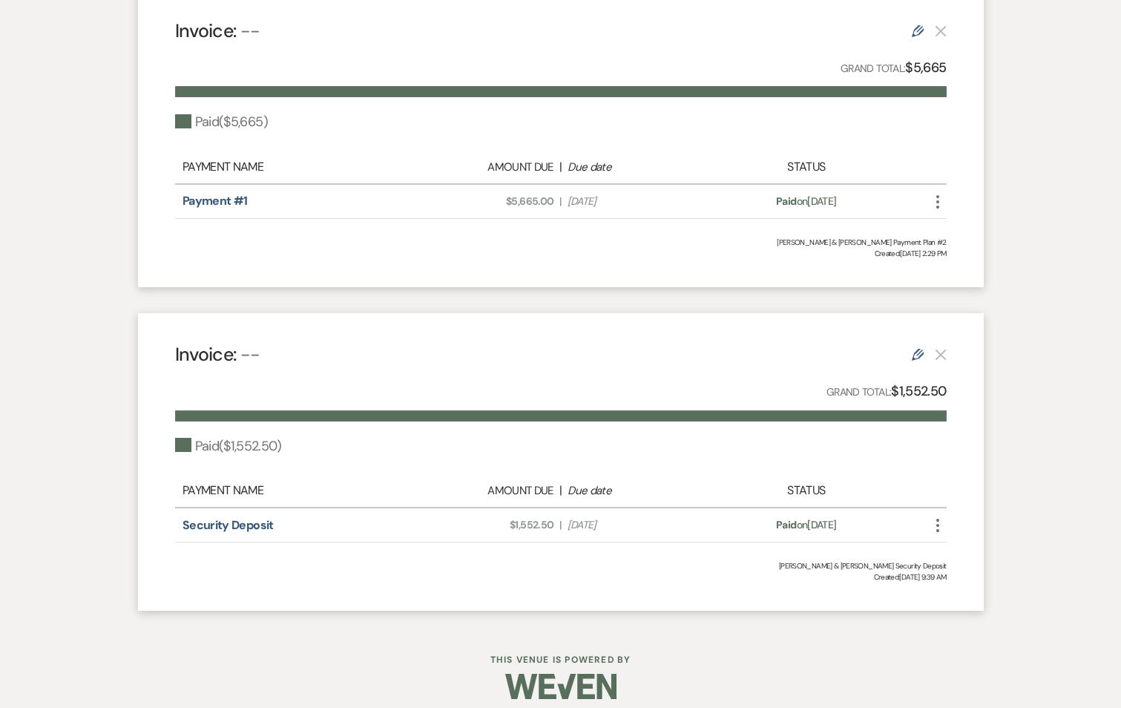
scroll to position [1113, 0]
